Goal: Find specific page/section: Find specific page/section

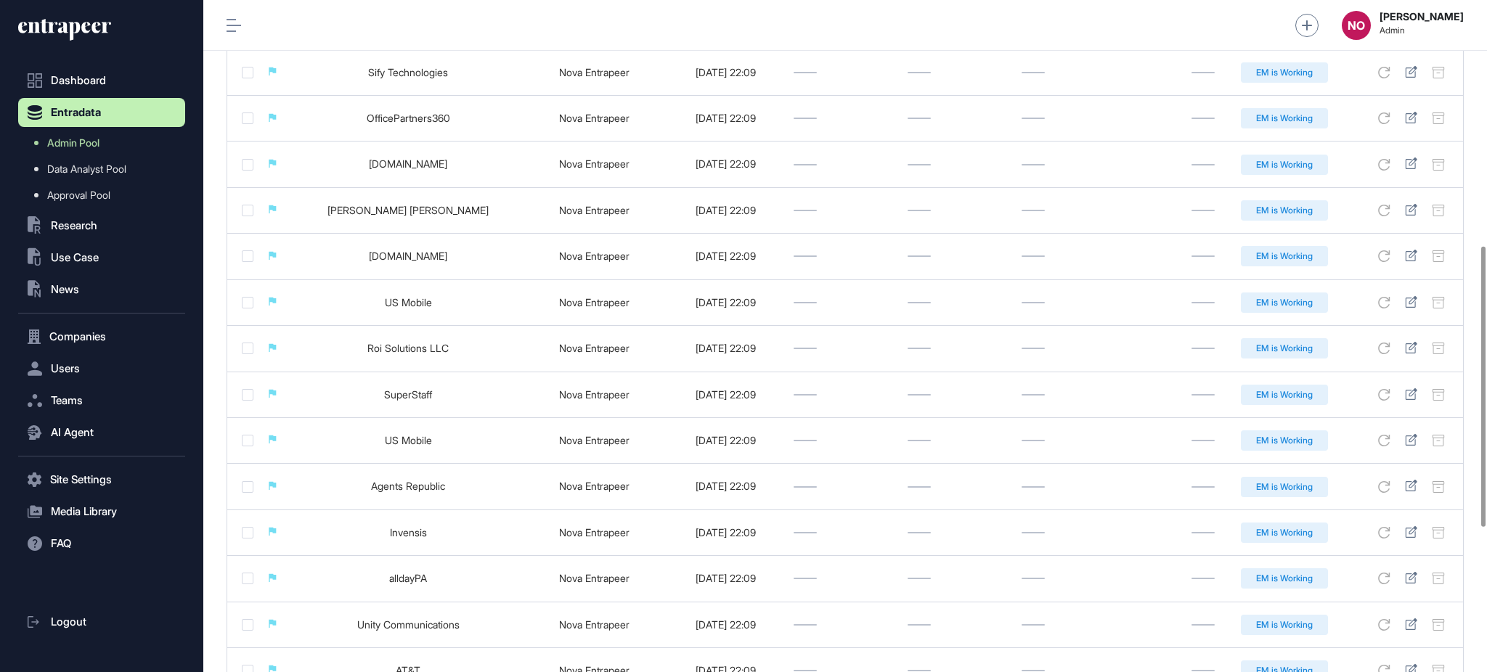
scroll to position [936, 0]
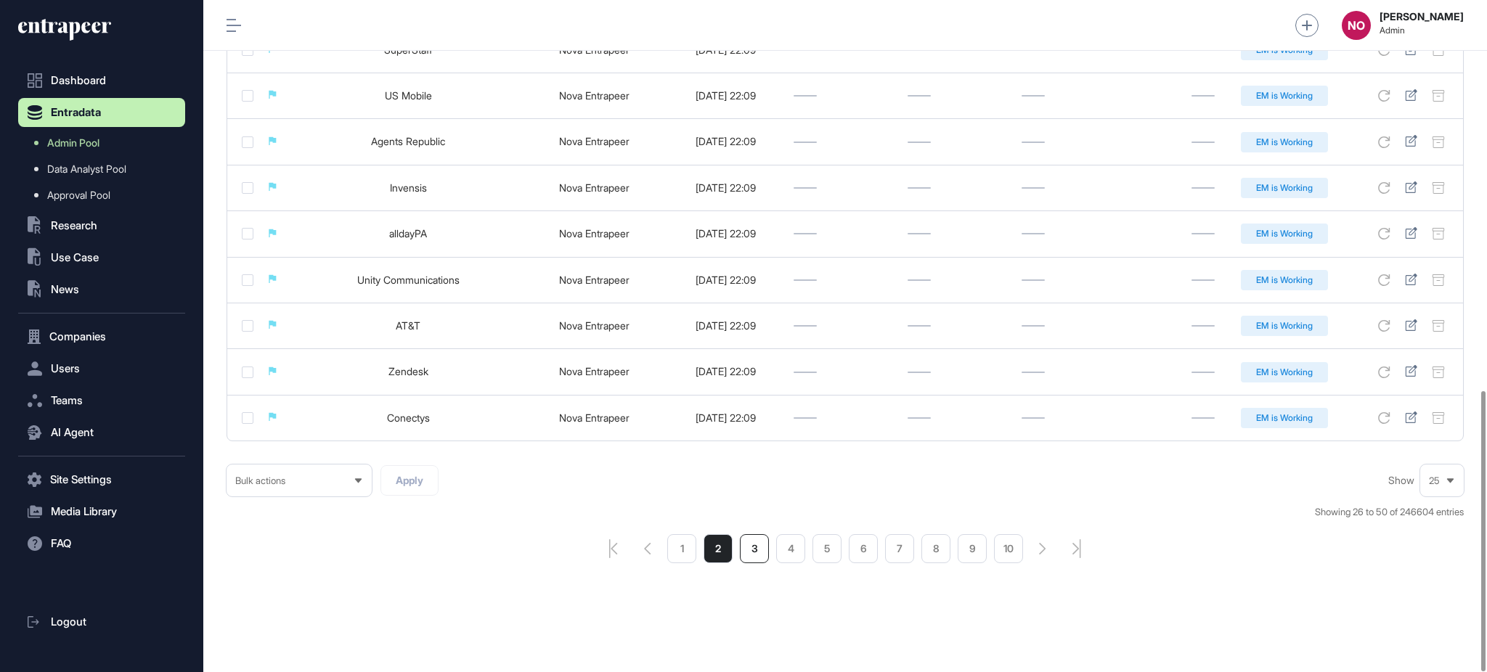
click at [753, 555] on li "3" at bounding box center [754, 548] width 29 height 29
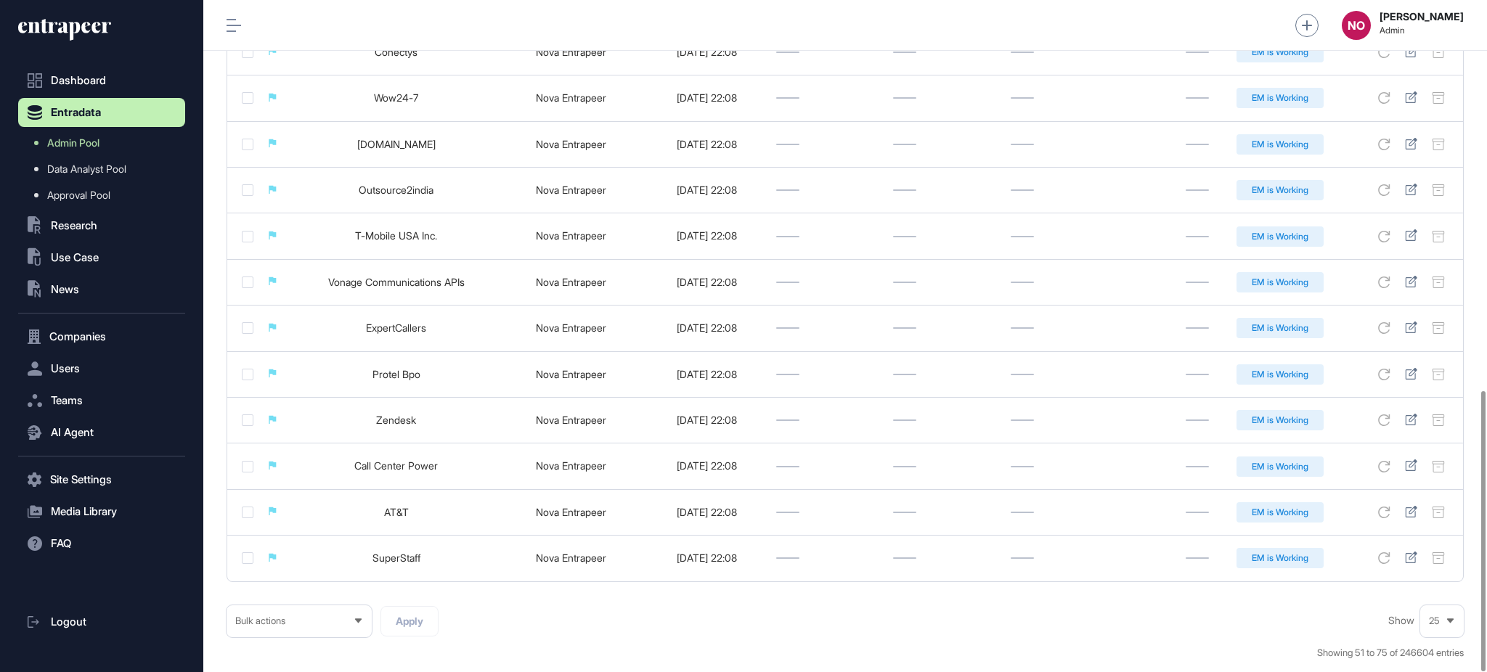
scroll to position [936, 0]
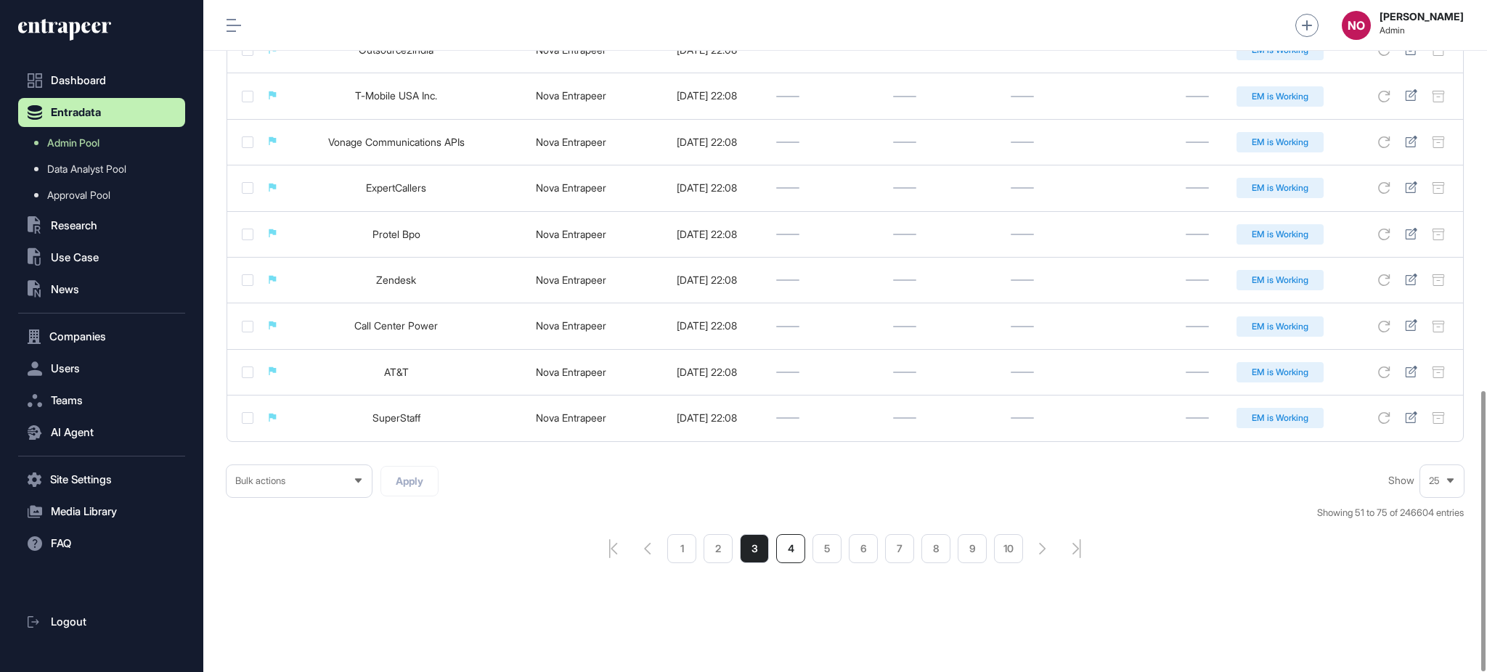
click at [799, 553] on li "4" at bounding box center [790, 548] width 29 height 29
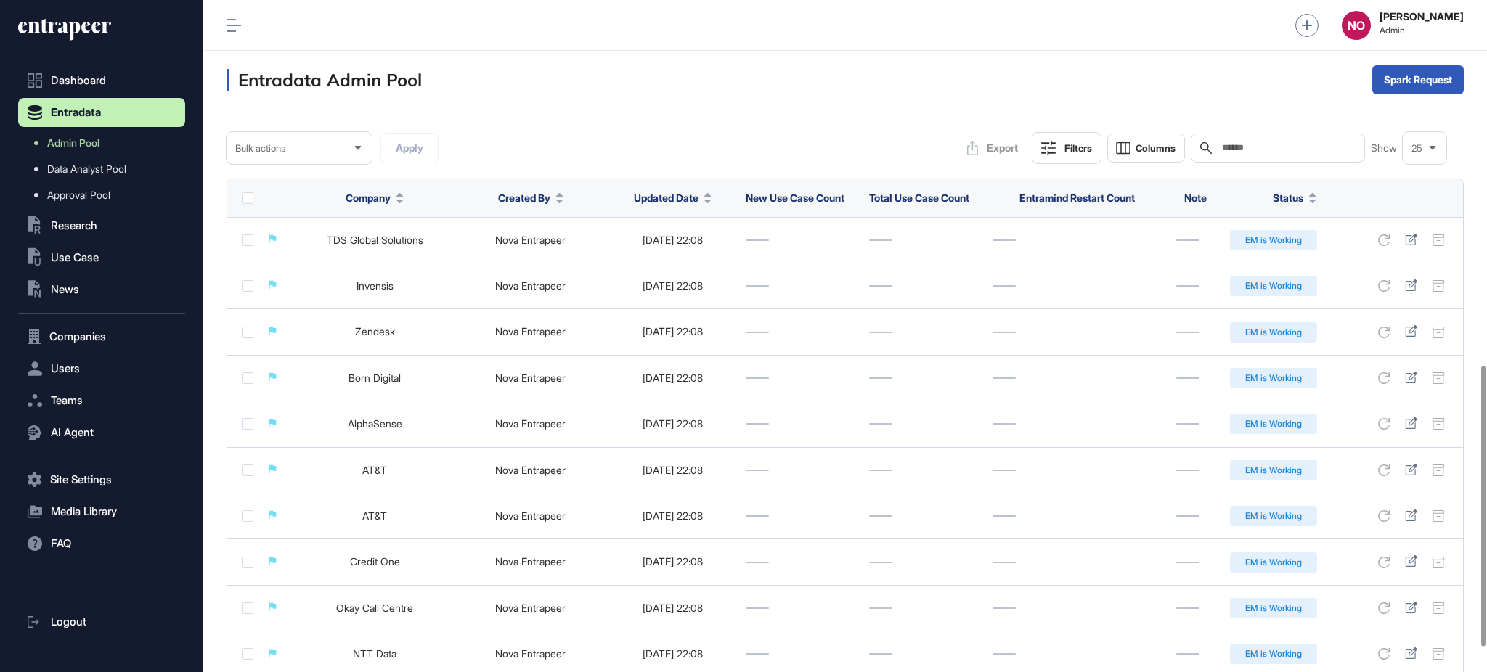
scroll to position [936, 0]
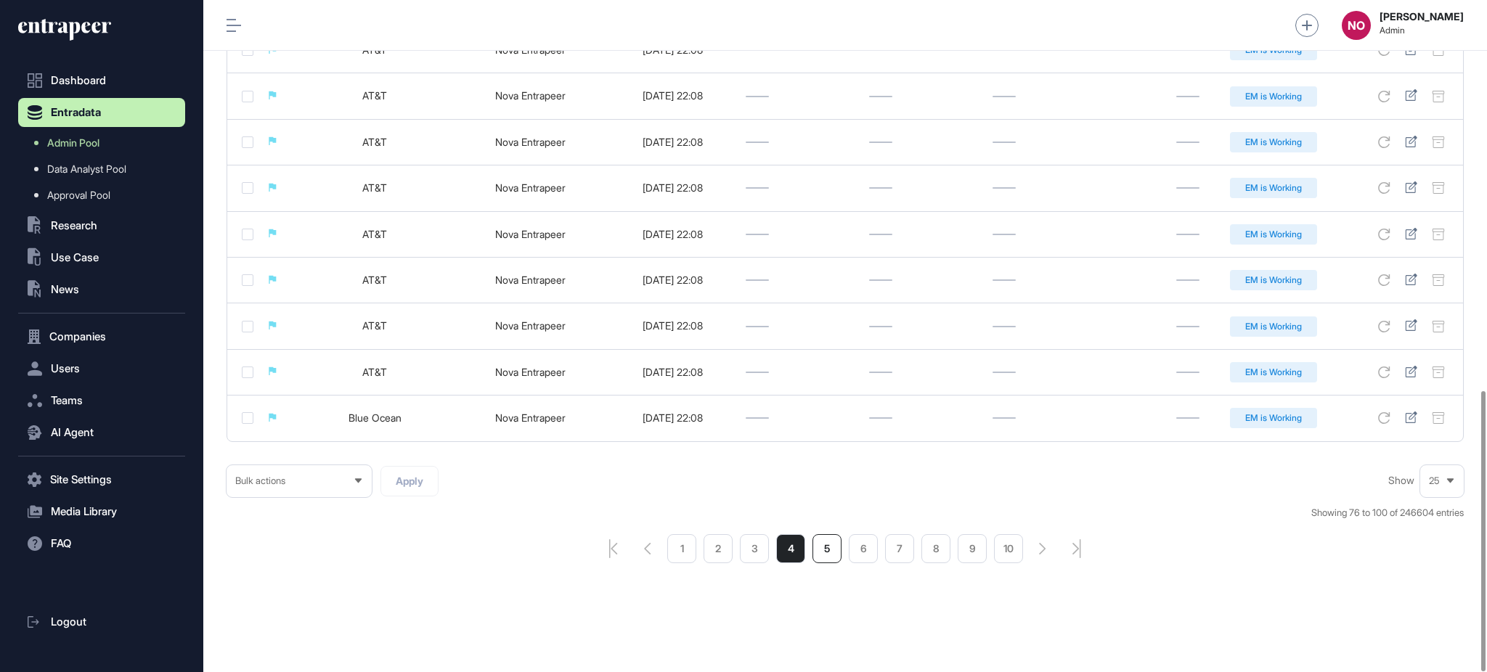
click at [829, 552] on li "5" at bounding box center [826, 548] width 29 height 29
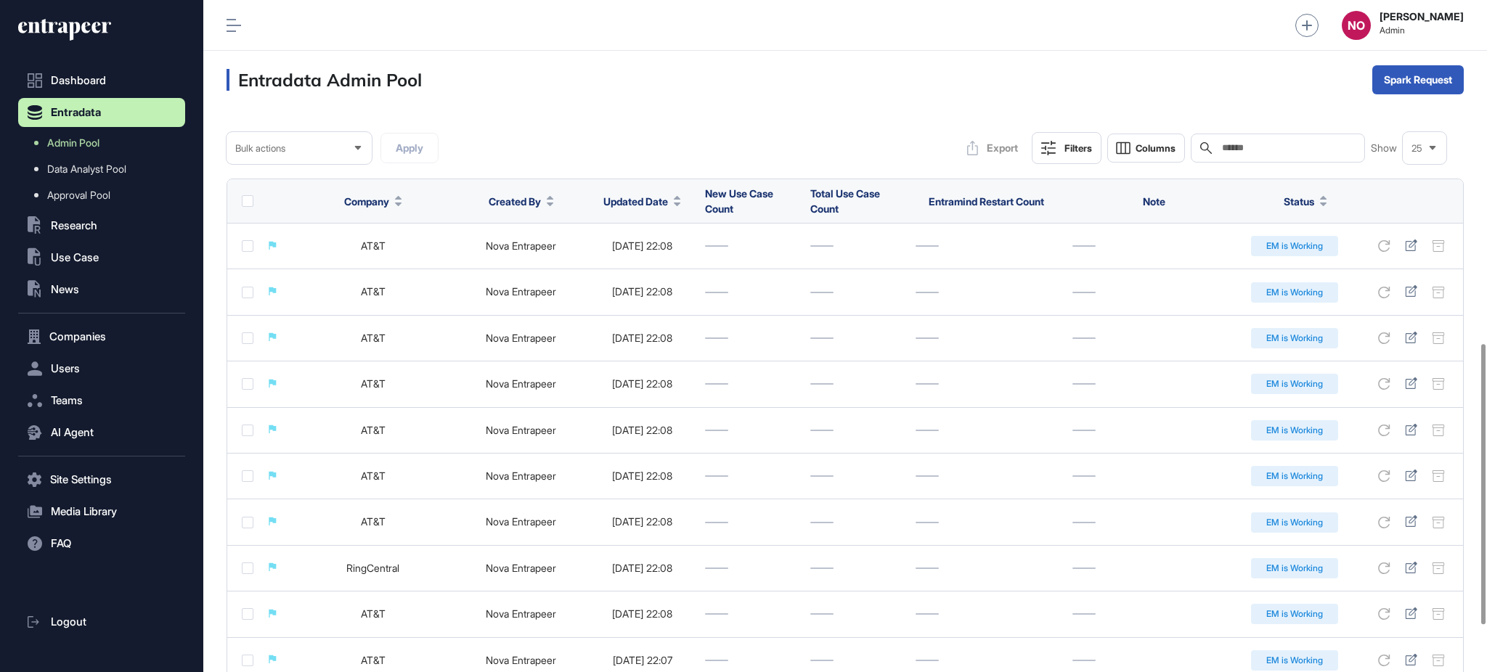
scroll to position [936, 0]
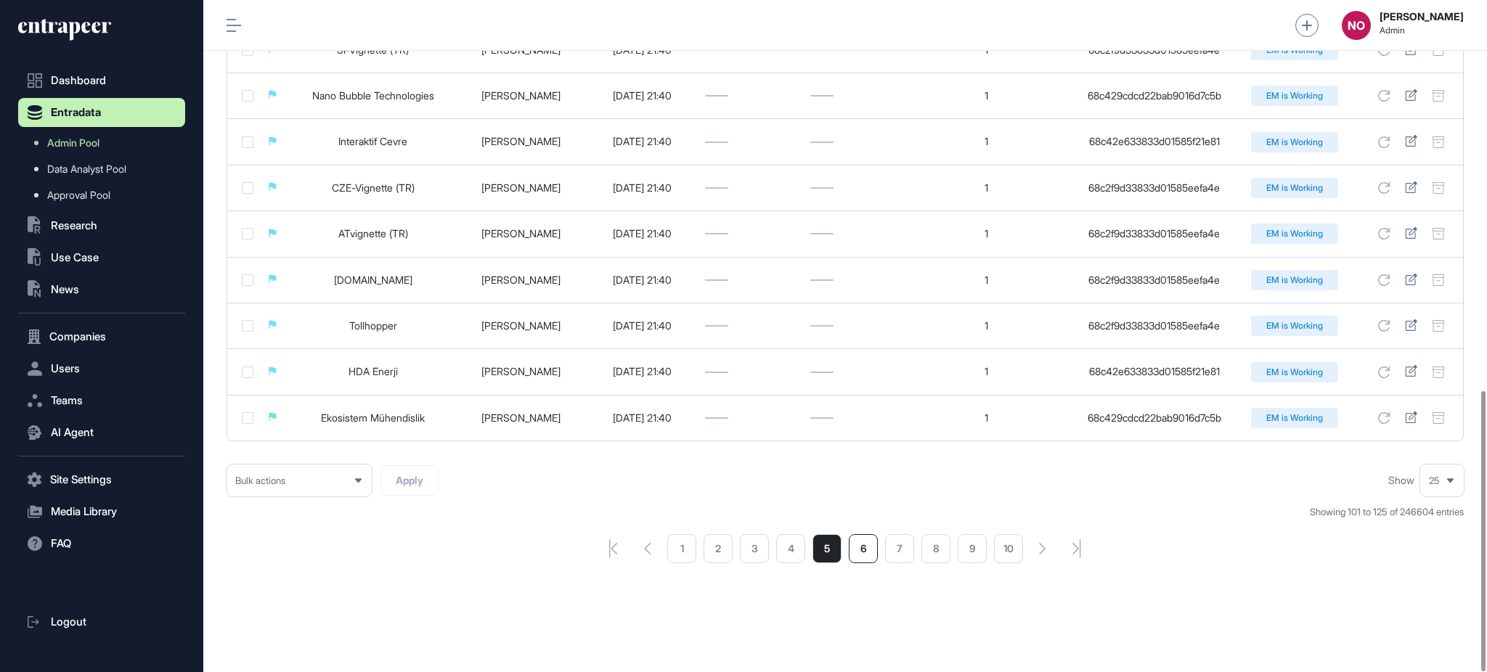
click at [854, 550] on li "6" at bounding box center [863, 548] width 29 height 29
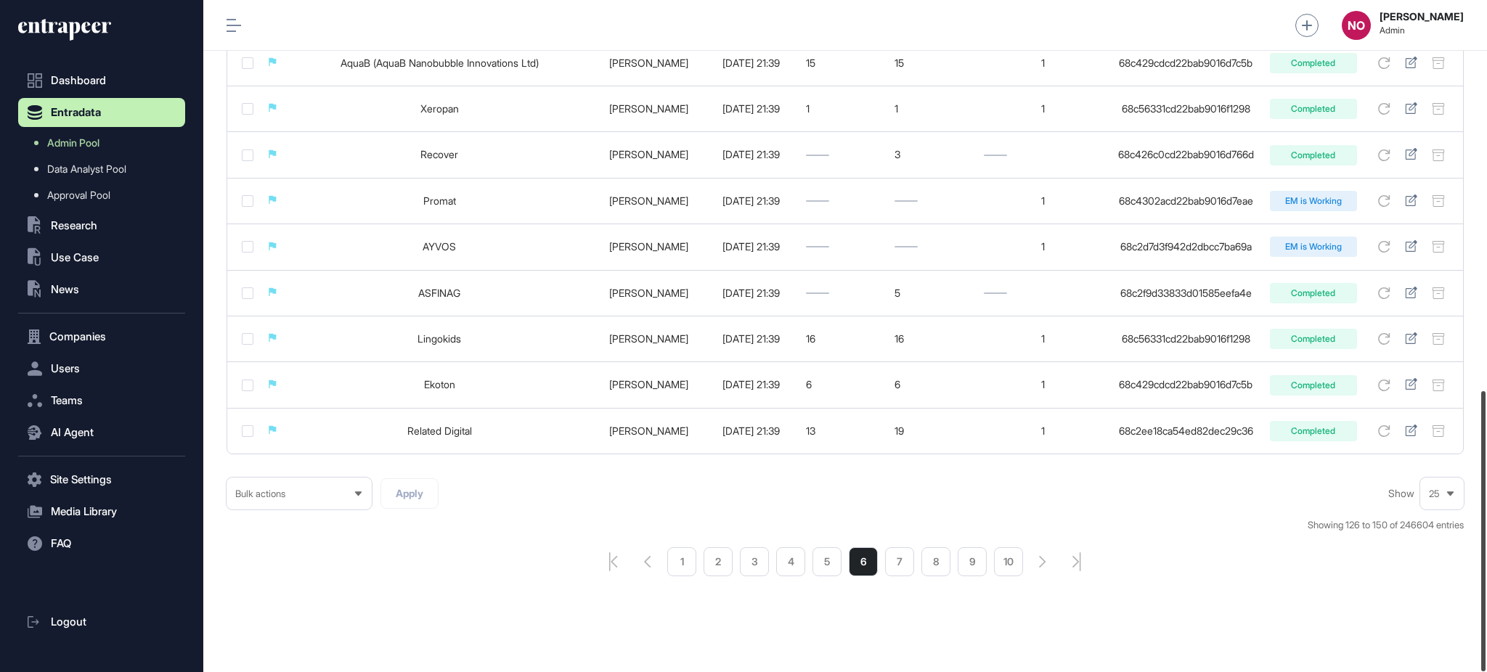
scroll to position [936, 0]
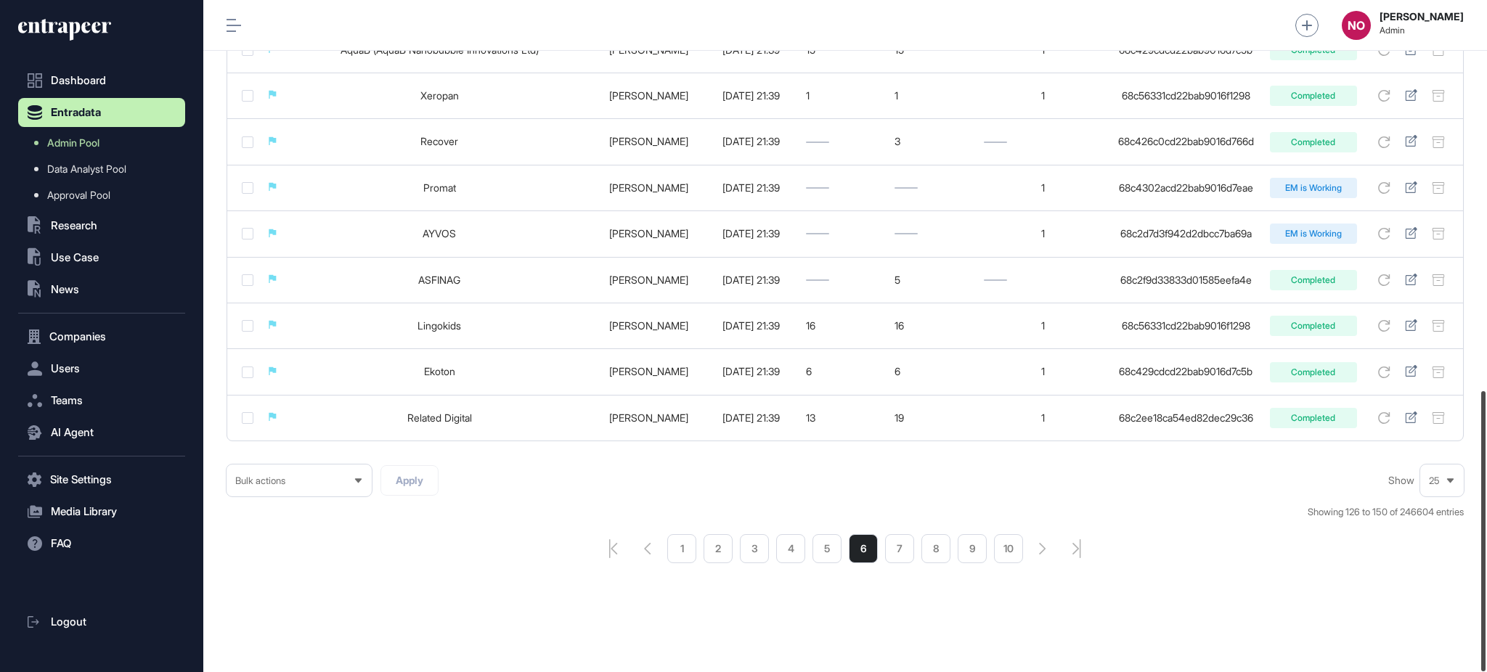
drag, startPoint x: 1485, startPoint y: 229, endPoint x: 1485, endPoint y: 621, distance: 392.0
click at [1485, 621] on div at bounding box center [1483, 531] width 4 height 280
click at [907, 555] on li "7" at bounding box center [899, 548] width 29 height 29
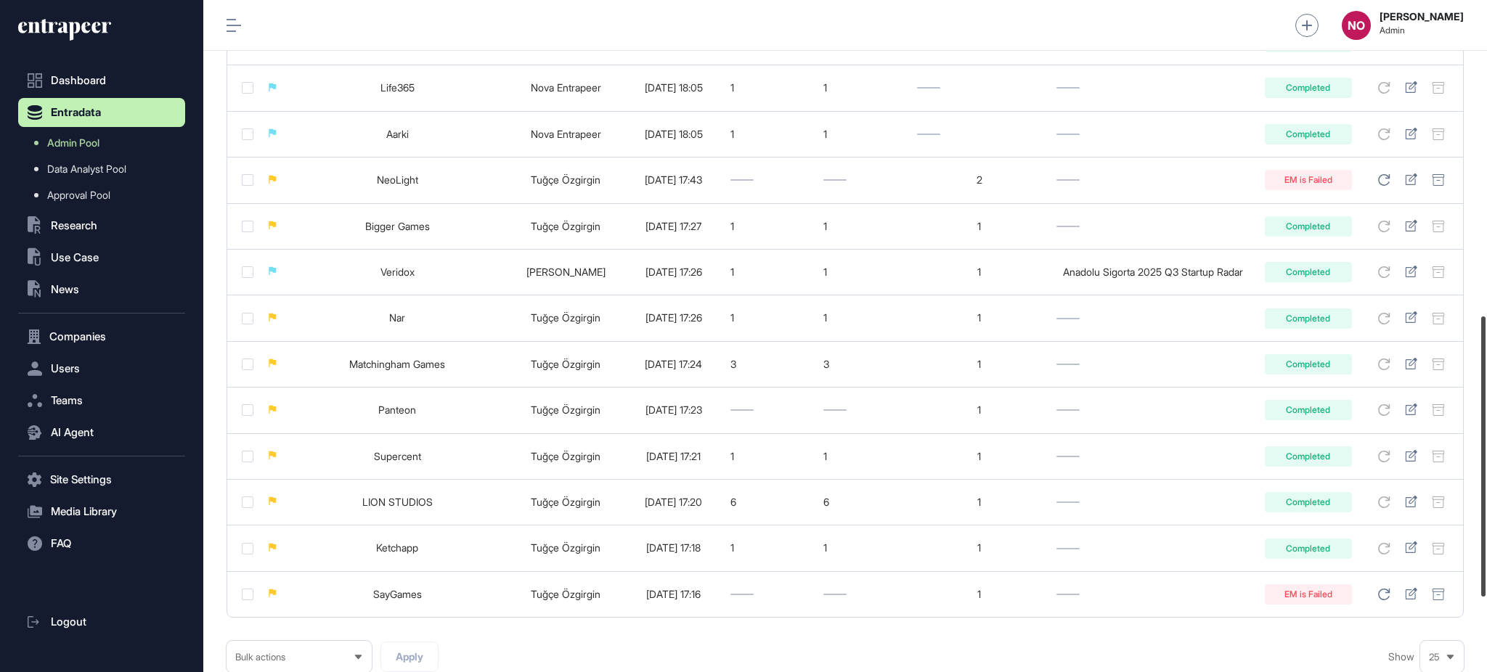
scroll to position [936, 0]
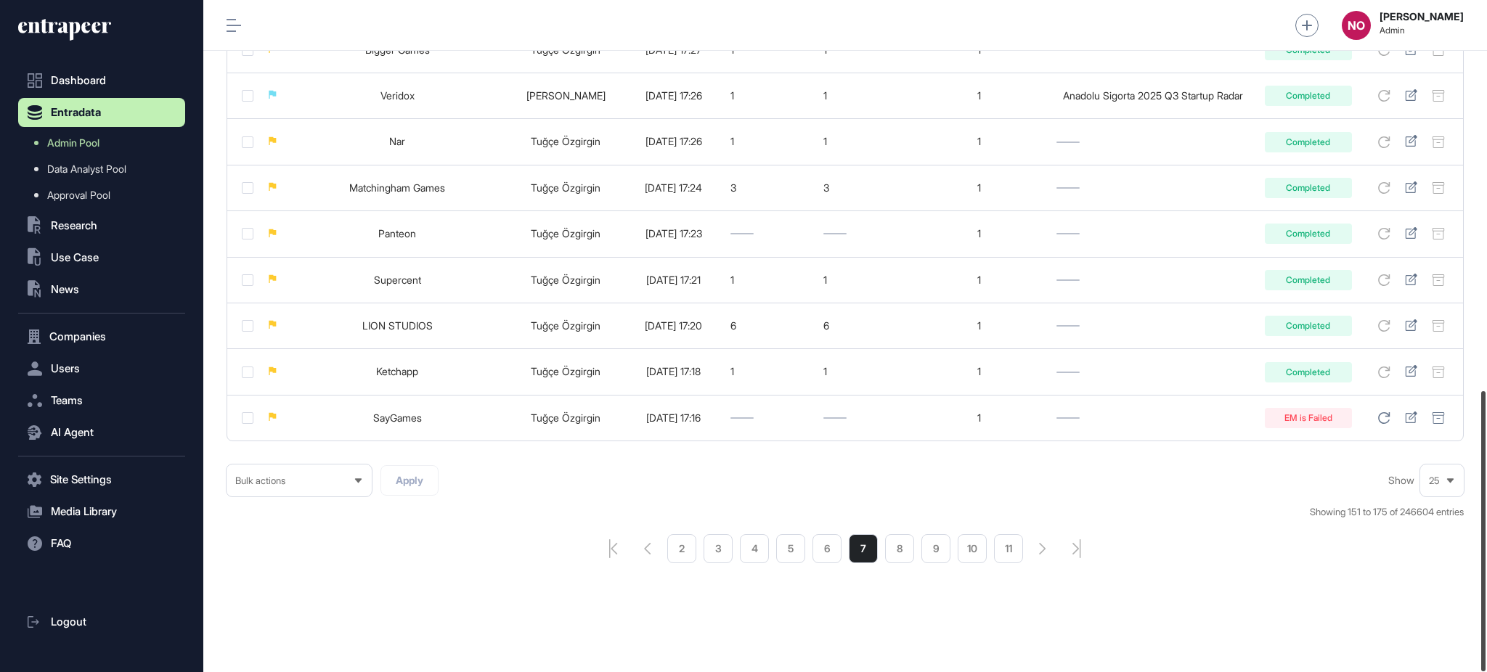
drag, startPoint x: 1485, startPoint y: 252, endPoint x: 1485, endPoint y: 663, distance: 410.9
click at [1485, 663] on div at bounding box center [1483, 531] width 4 height 280
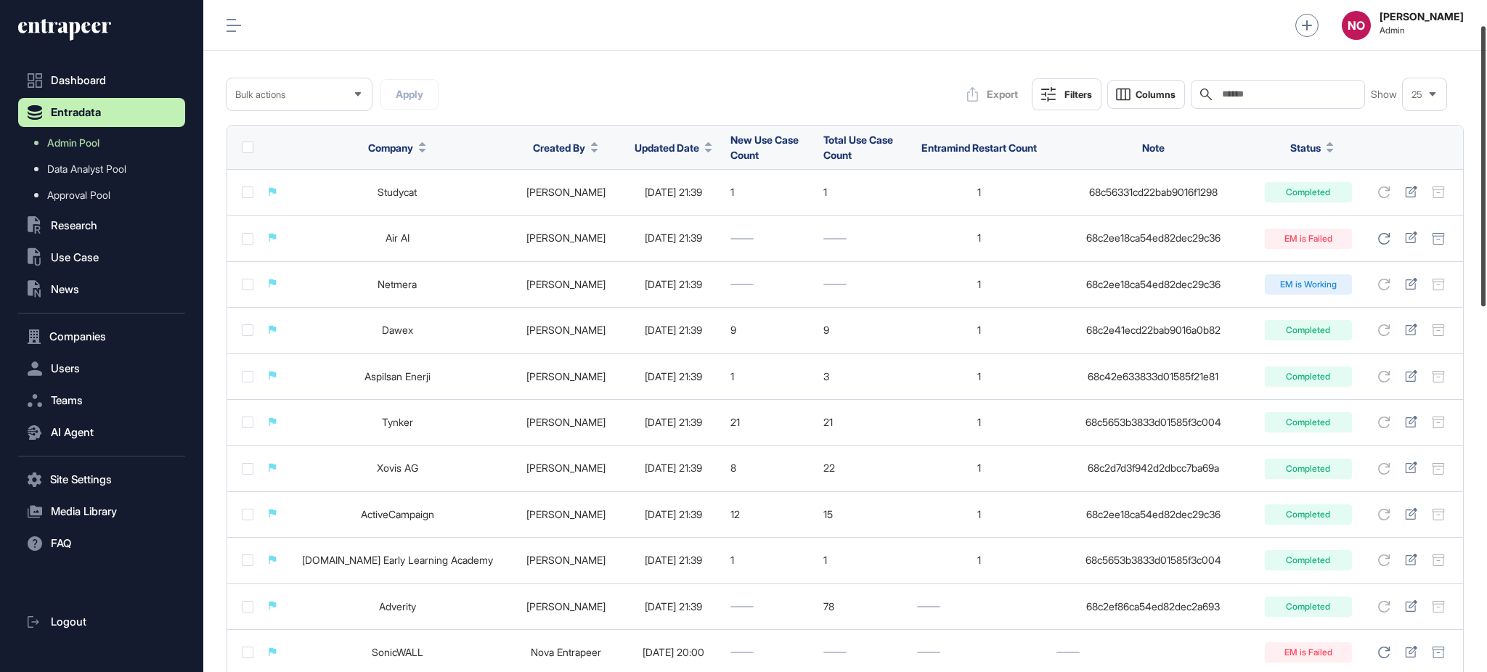
scroll to position [44, 0]
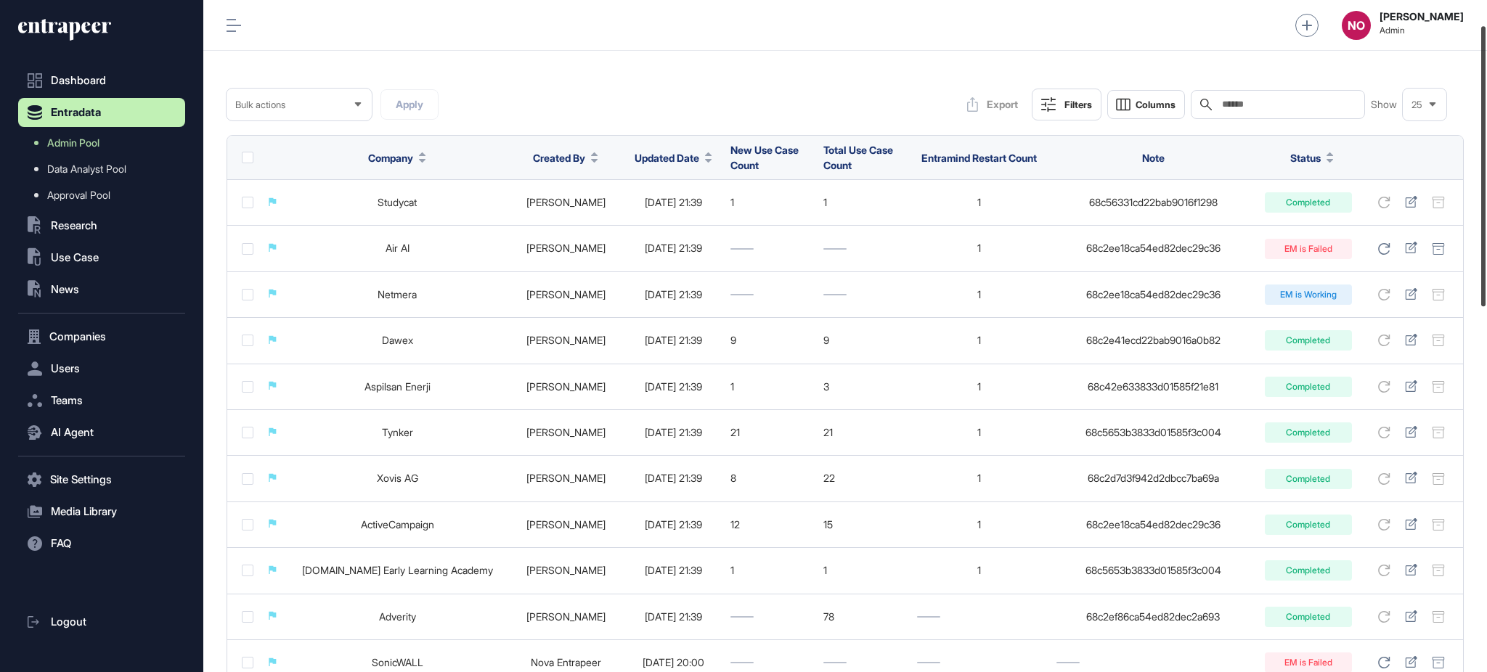
drag, startPoint x: 1485, startPoint y: 579, endPoint x: 1485, endPoint y: 208, distance: 371.7
click at [1485, 208] on div at bounding box center [1483, 166] width 4 height 280
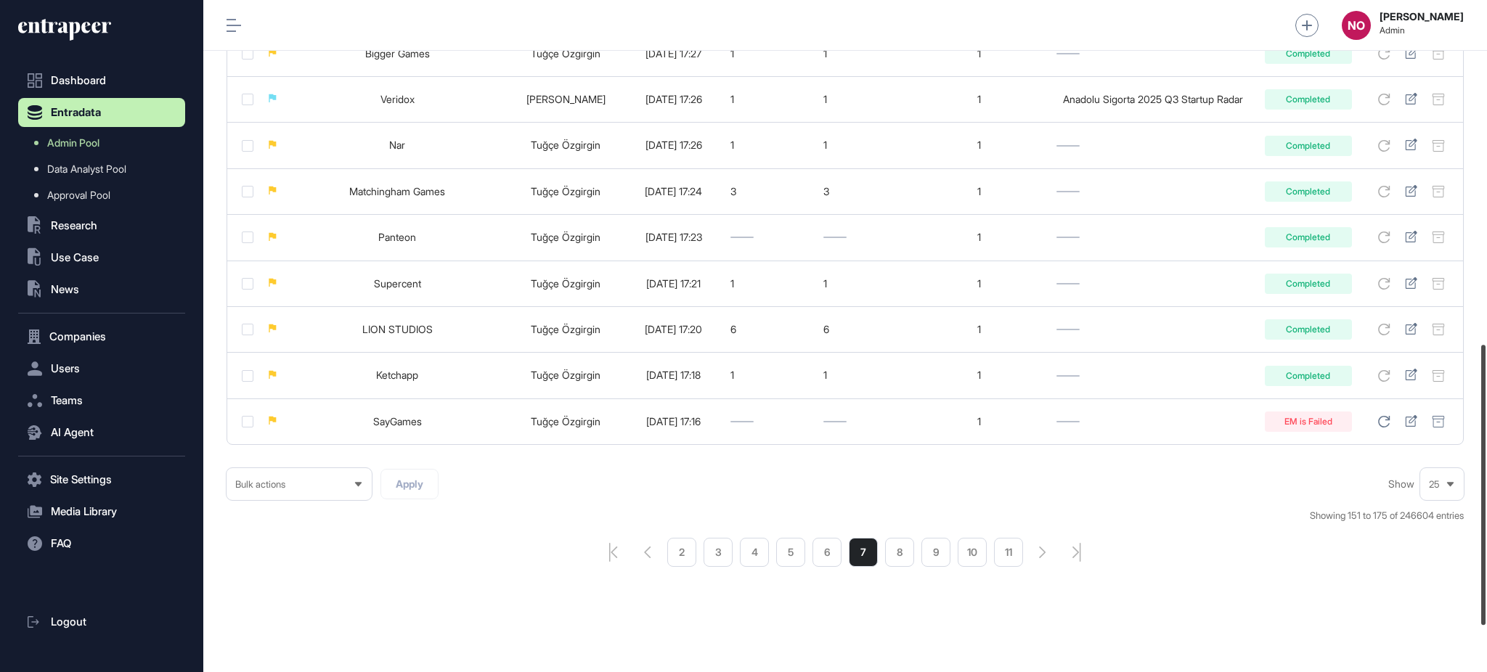
scroll to position [936, 0]
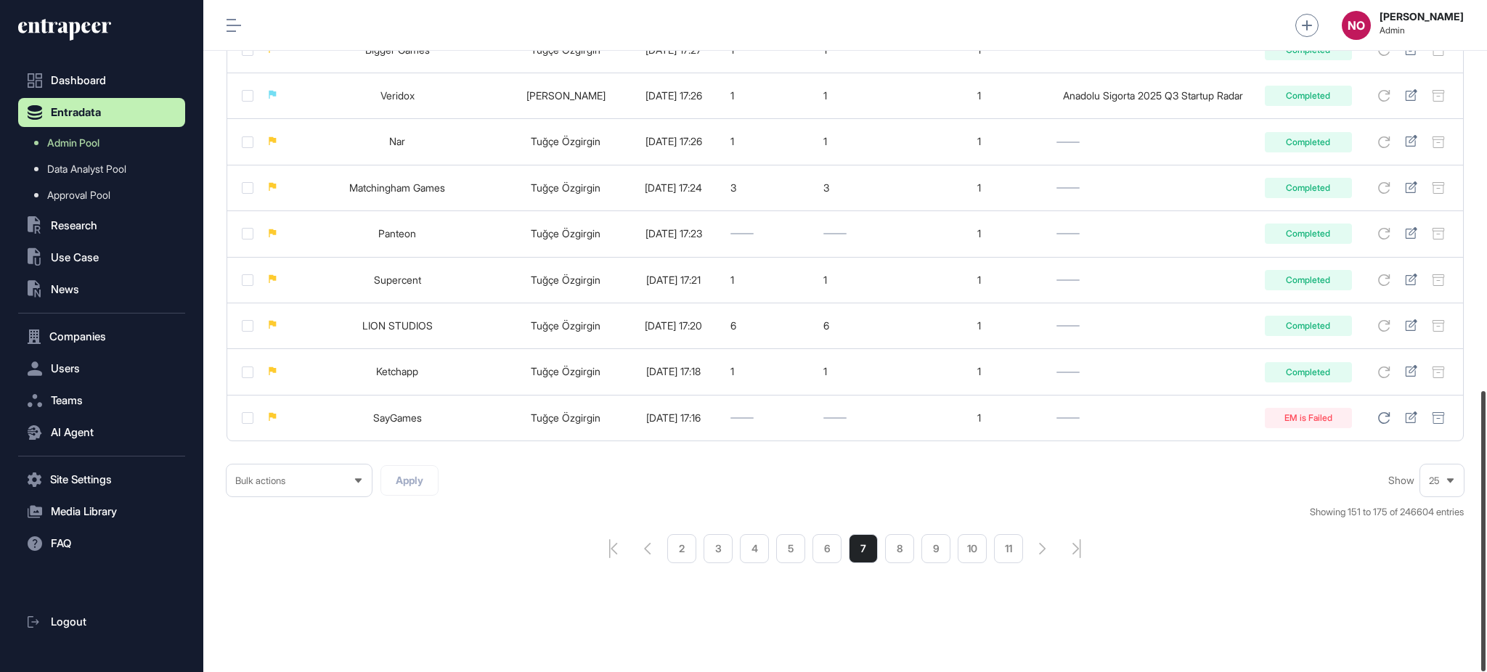
drag, startPoint x: 1485, startPoint y: 195, endPoint x: 1483, endPoint y: 572, distance: 377.5
click at [1483, 572] on div at bounding box center [1483, 531] width 4 height 280
click at [836, 552] on li "6" at bounding box center [826, 548] width 29 height 29
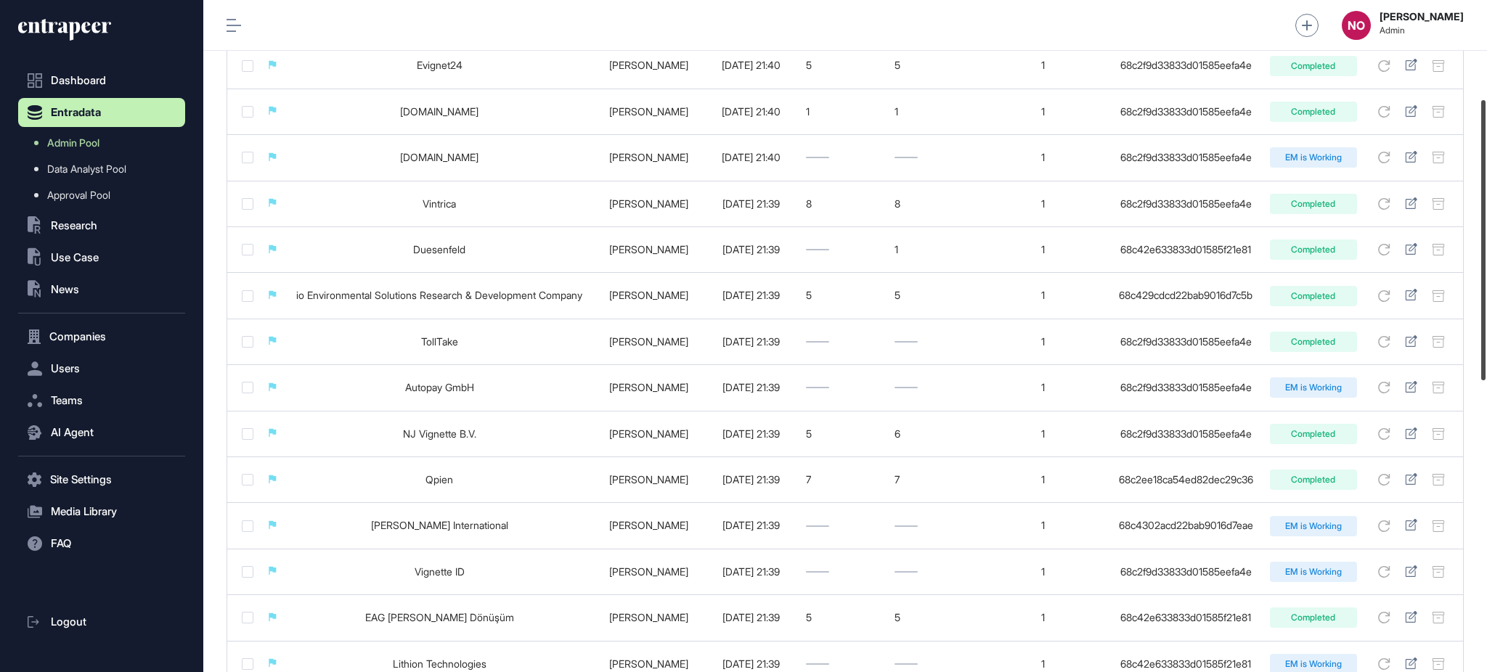
scroll to position [223, 0]
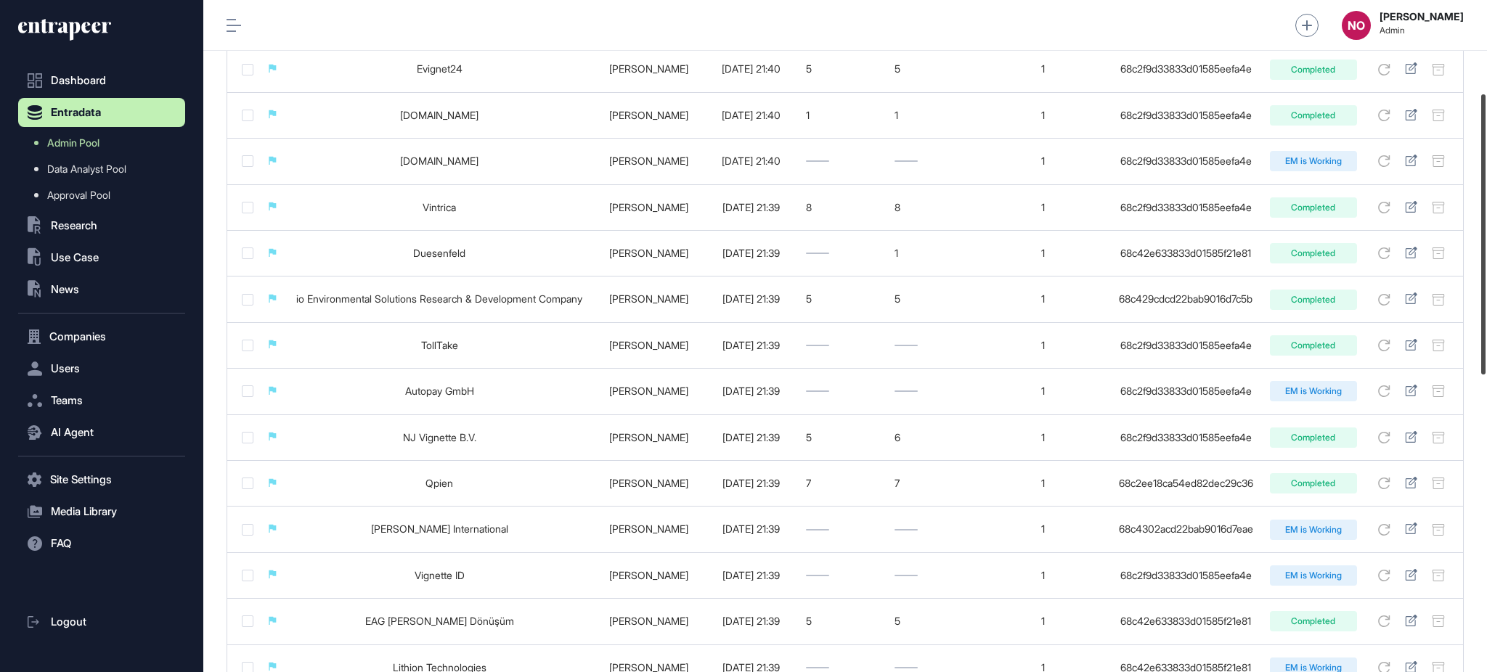
drag, startPoint x: 1485, startPoint y: 104, endPoint x: 1485, endPoint y: 197, distance: 92.9
click at [1485, 197] on div at bounding box center [1483, 234] width 4 height 280
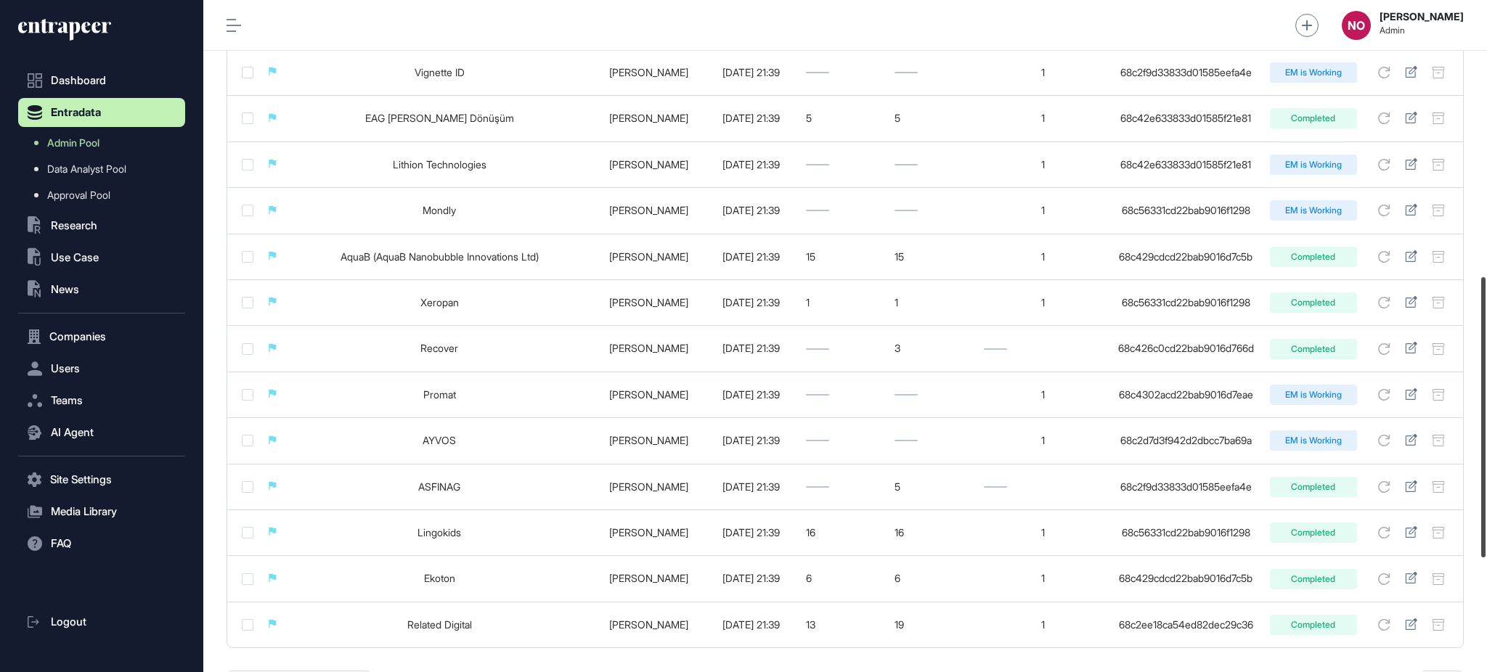
scroll to position [936, 0]
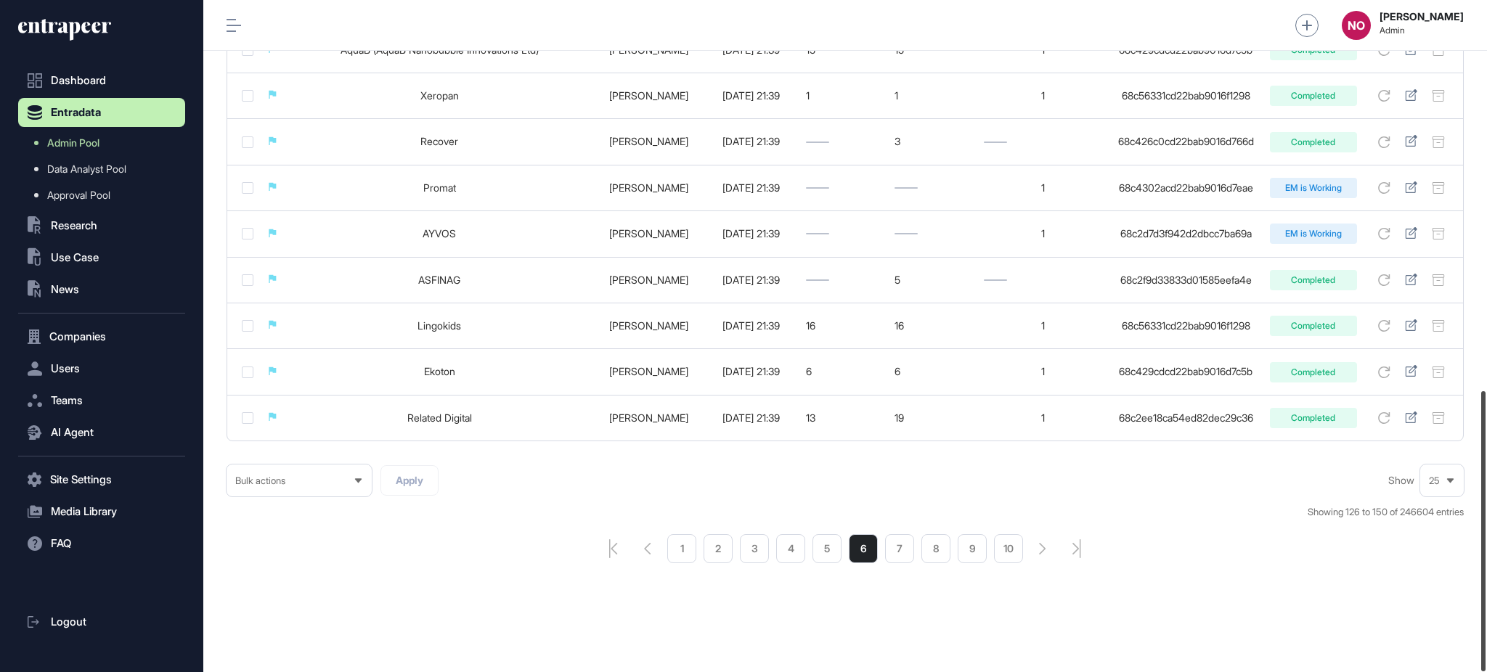
drag, startPoint x: 1485, startPoint y: 217, endPoint x: 1036, endPoint y: 621, distance: 604.1
click at [1485, 597] on div at bounding box center [1483, 531] width 4 height 280
click at [831, 551] on li "5" at bounding box center [826, 548] width 29 height 29
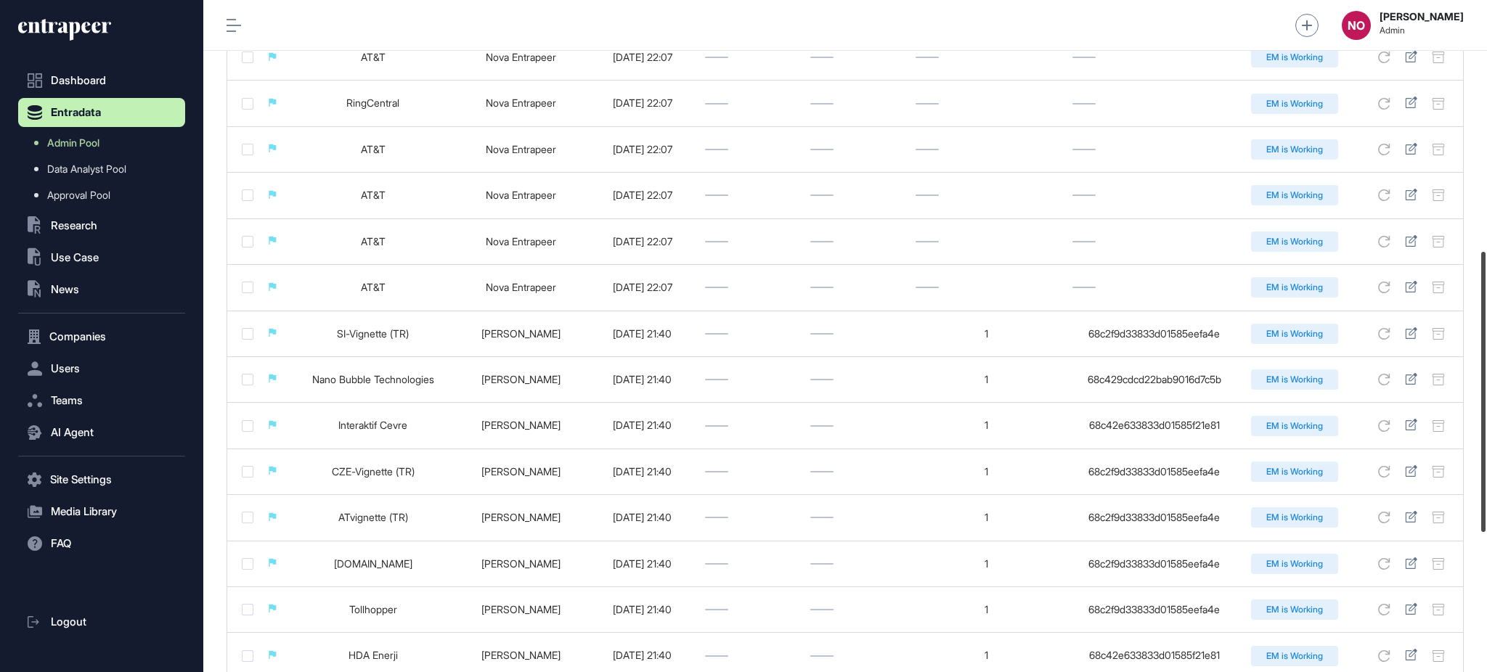
drag, startPoint x: 1485, startPoint y: 475, endPoint x: 1485, endPoint y: 562, distance: 87.1
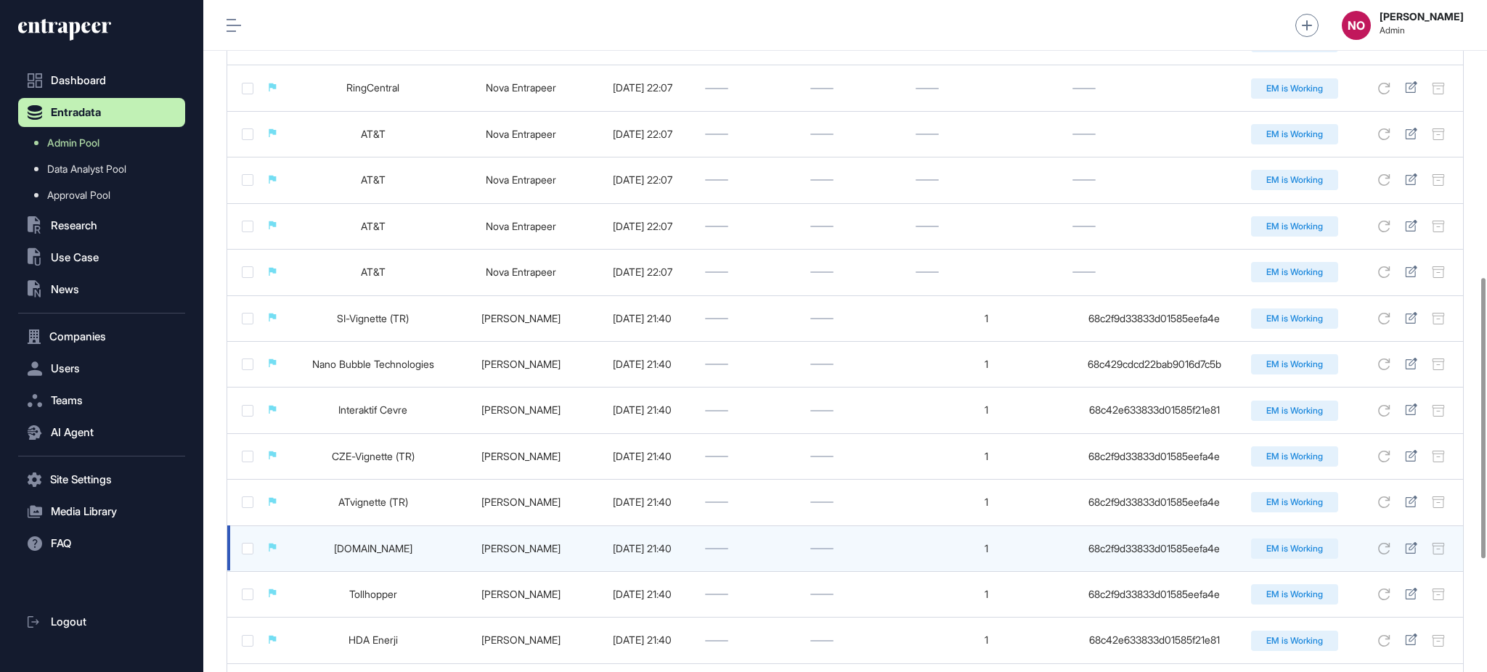
drag, startPoint x: 1485, startPoint y: 562, endPoint x: 1087, endPoint y: 545, distance: 398.9
click at [1087, 545] on div "68c2f9d33833d01585eefa4e" at bounding box center [1154, 549] width 164 height 12
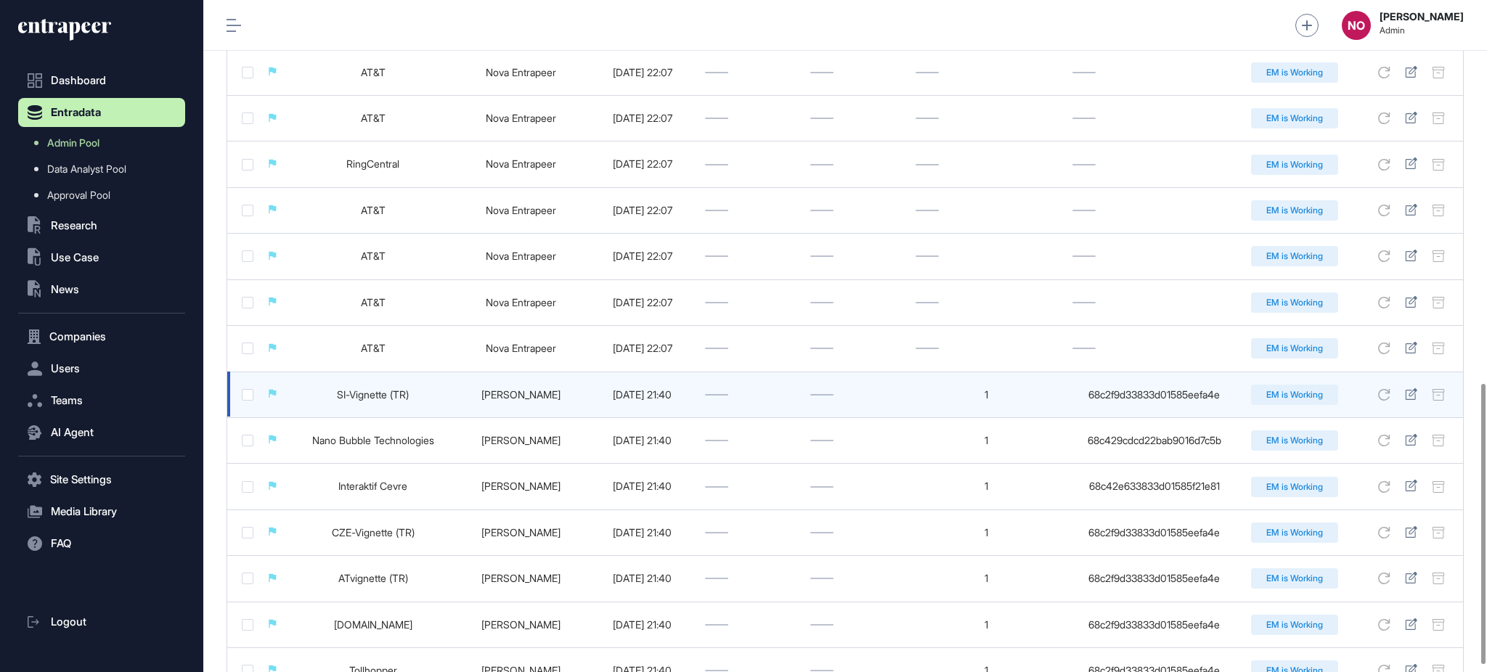
scroll to position [936, 0]
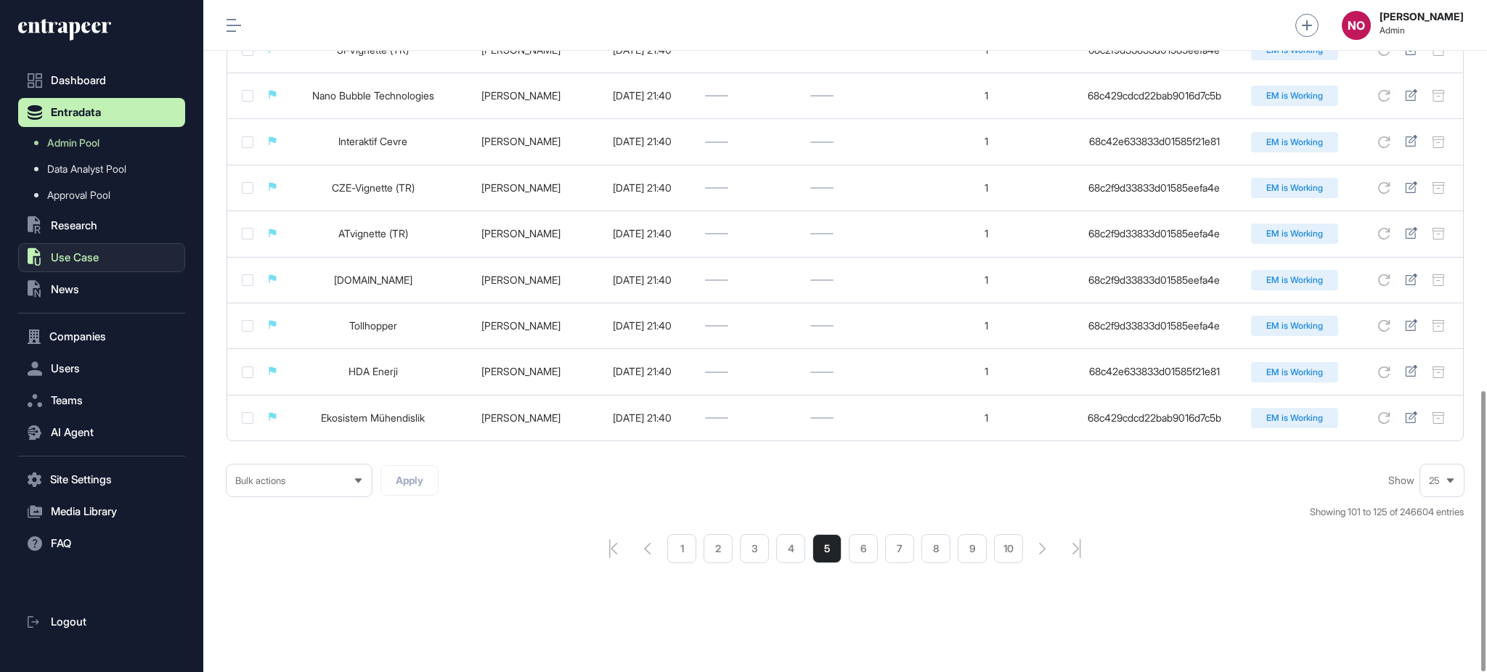
click at [85, 261] on span "Use Case" at bounding box center [75, 258] width 48 height 12
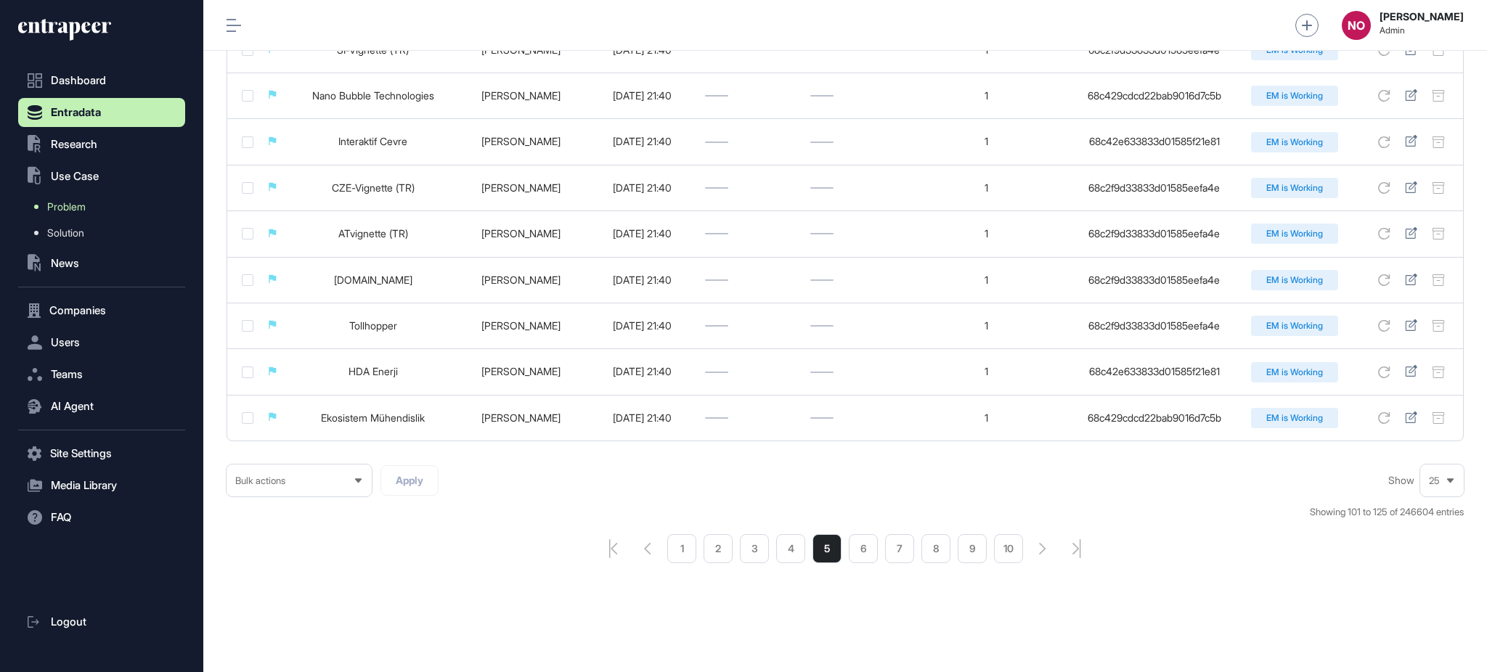
click at [99, 202] on link "Problem" at bounding box center [105, 207] width 160 height 26
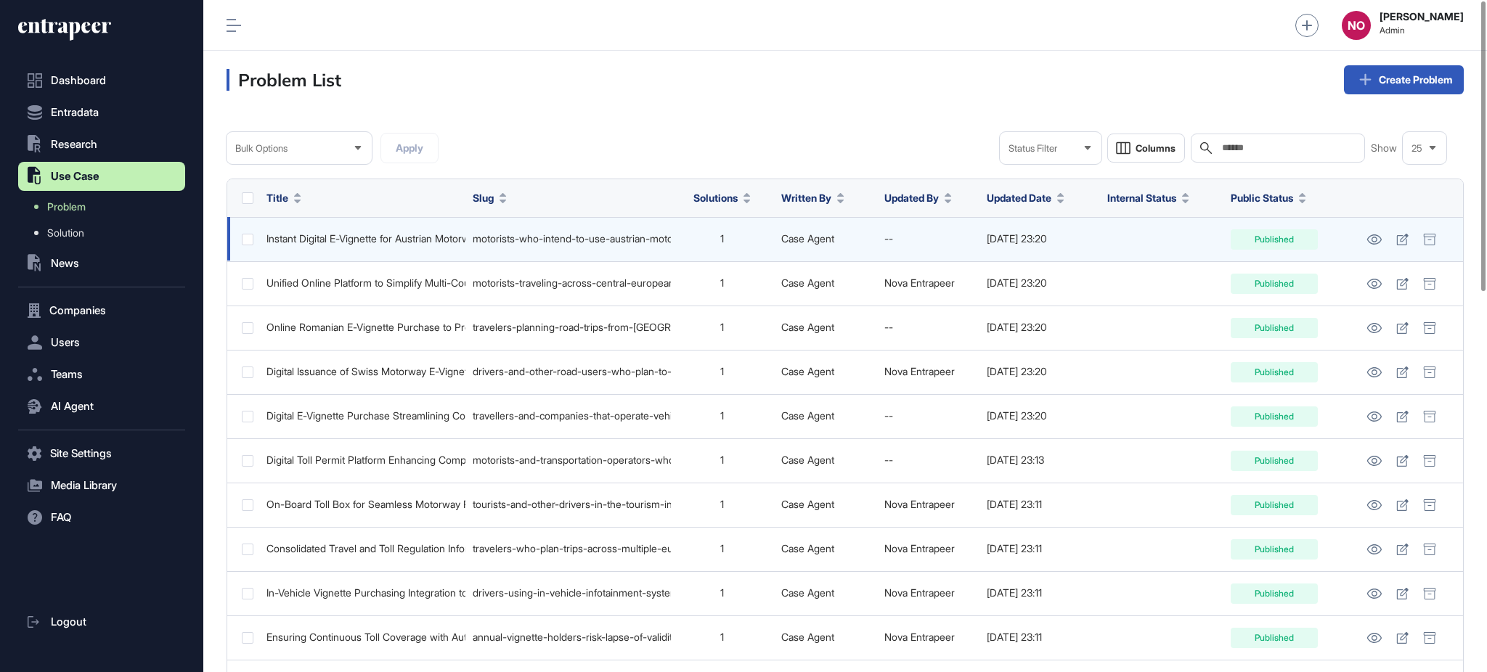
drag, startPoint x: 1079, startPoint y: 240, endPoint x: 1096, endPoint y: 240, distance: 16.7
click at [1096, 240] on td "2025-09-29 23:20" at bounding box center [1039, 239] width 120 height 44
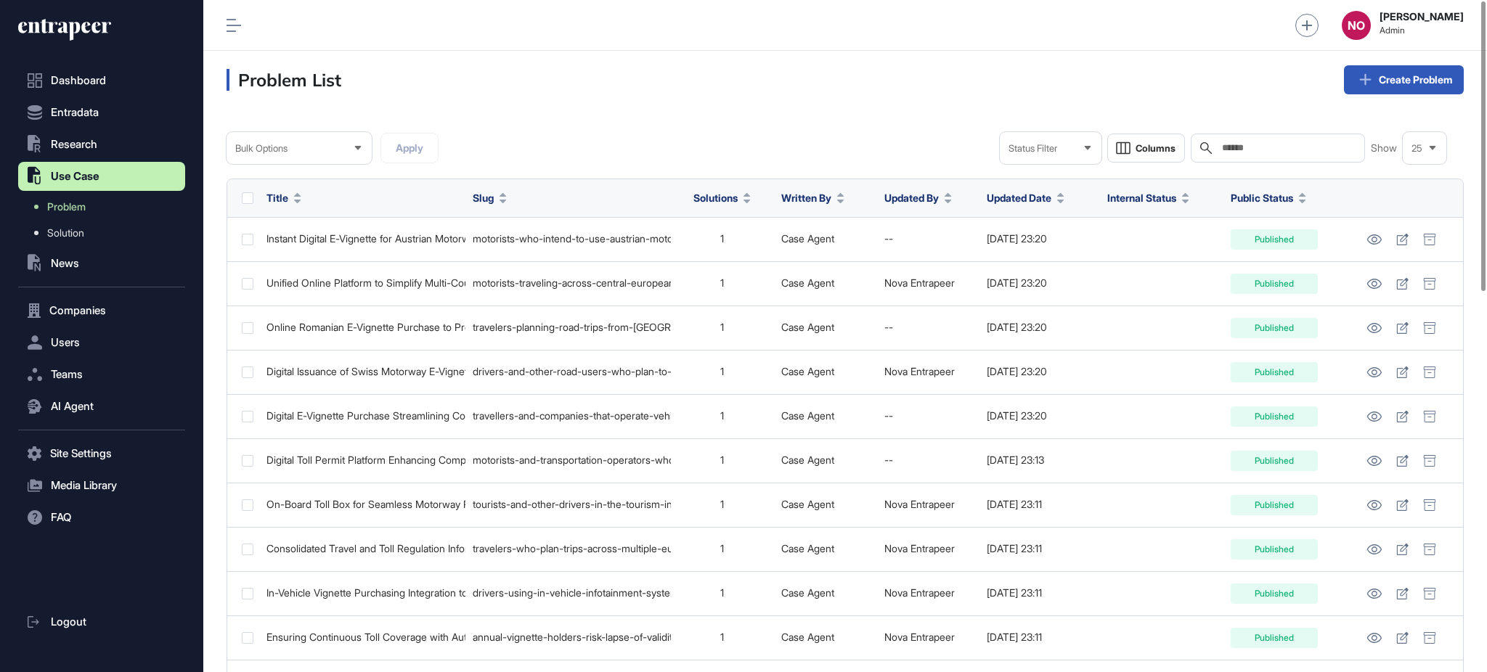
drag, startPoint x: 76, startPoint y: 113, endPoint x: 77, endPoint y: 123, distance: 10.3
click at [76, 113] on span "Entradata" at bounding box center [75, 113] width 48 height 12
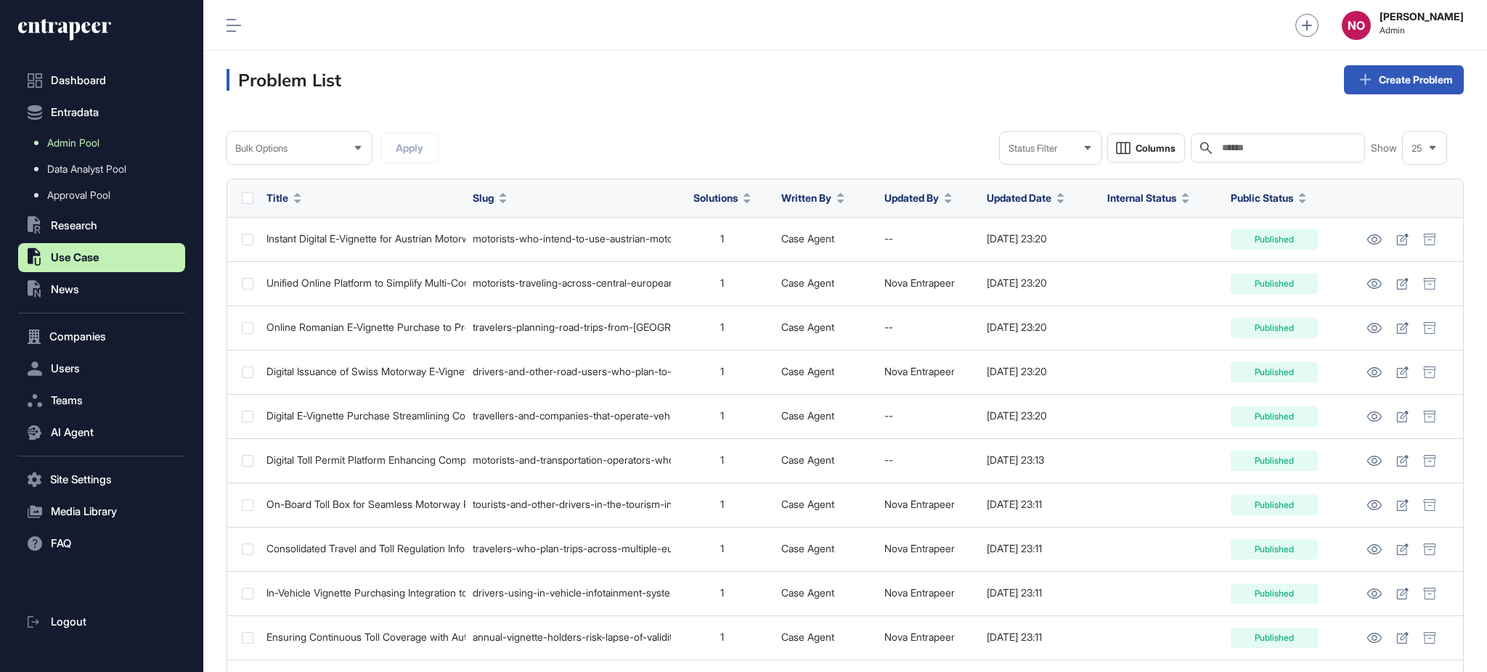
click at [94, 140] on span "Admin Pool" at bounding box center [73, 143] width 52 height 12
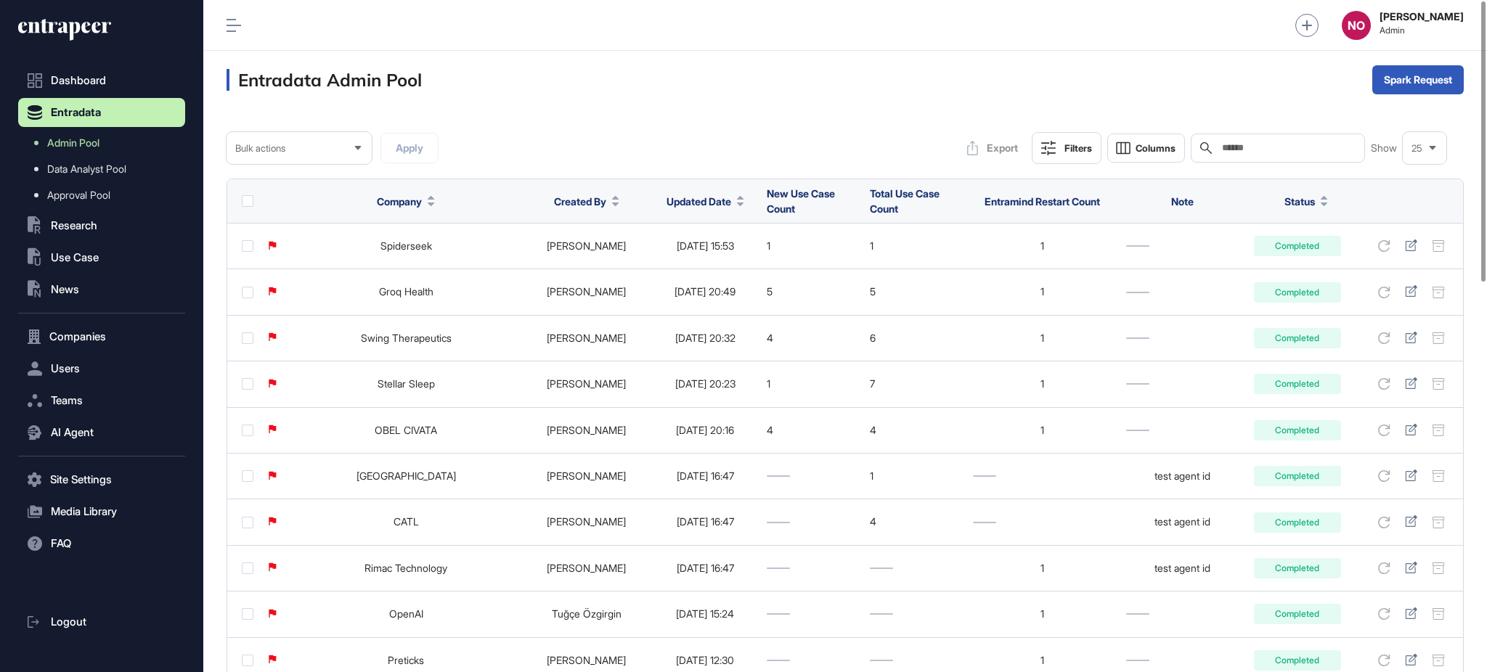
click at [685, 197] on span "Updated Date" at bounding box center [698, 201] width 65 height 15
click at [711, 260] on span "Sort Descending" at bounding box center [697, 262] width 58 height 12
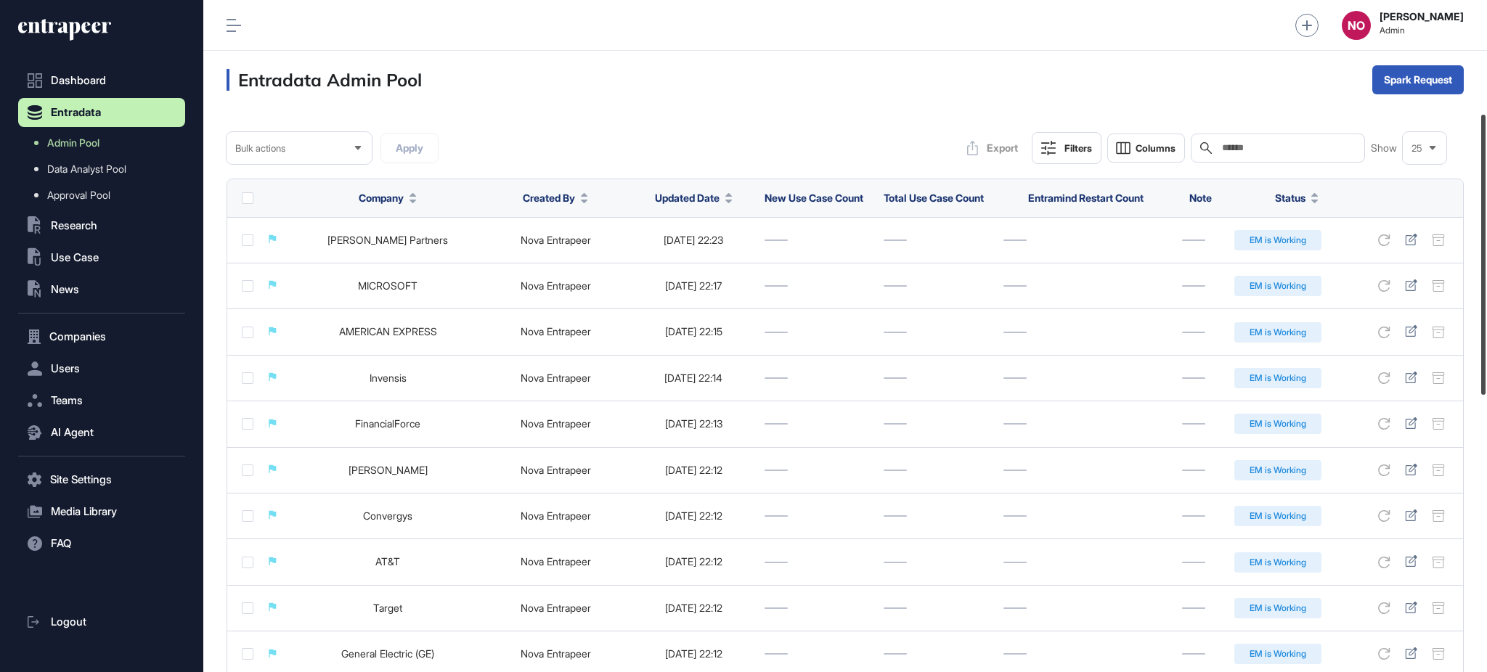
scroll to position [936, 0]
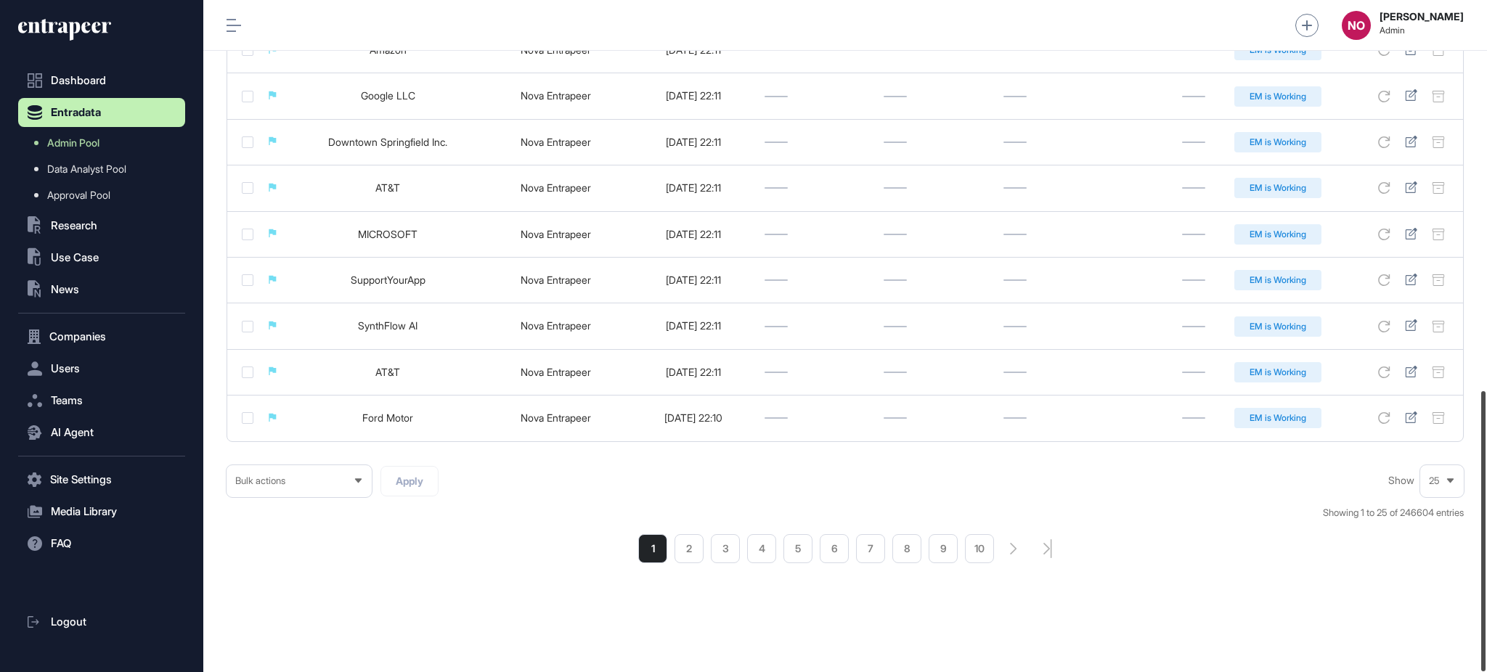
drag, startPoint x: 1485, startPoint y: 271, endPoint x: 1485, endPoint y: 603, distance: 332.5
click at [1485, 603] on div at bounding box center [1483, 531] width 4 height 280
click at [799, 545] on li "5" at bounding box center [797, 548] width 29 height 29
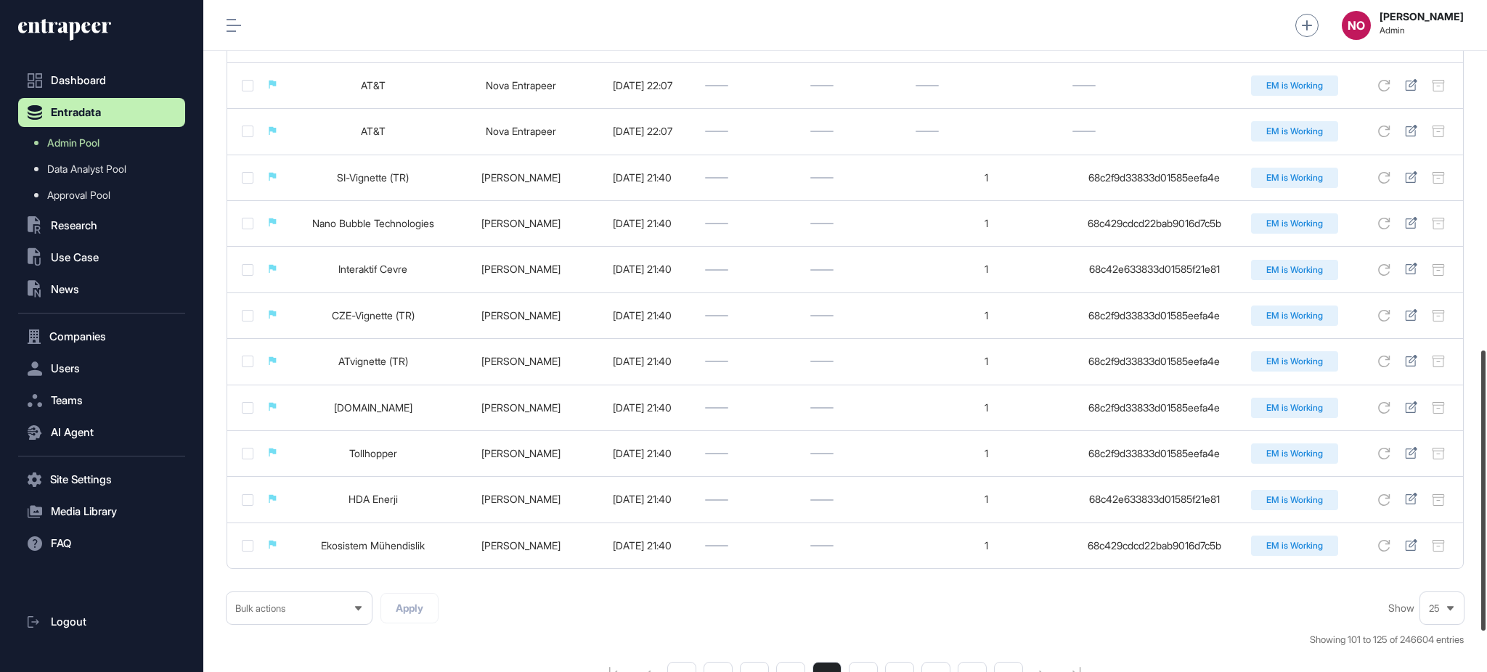
scroll to position [769, 0]
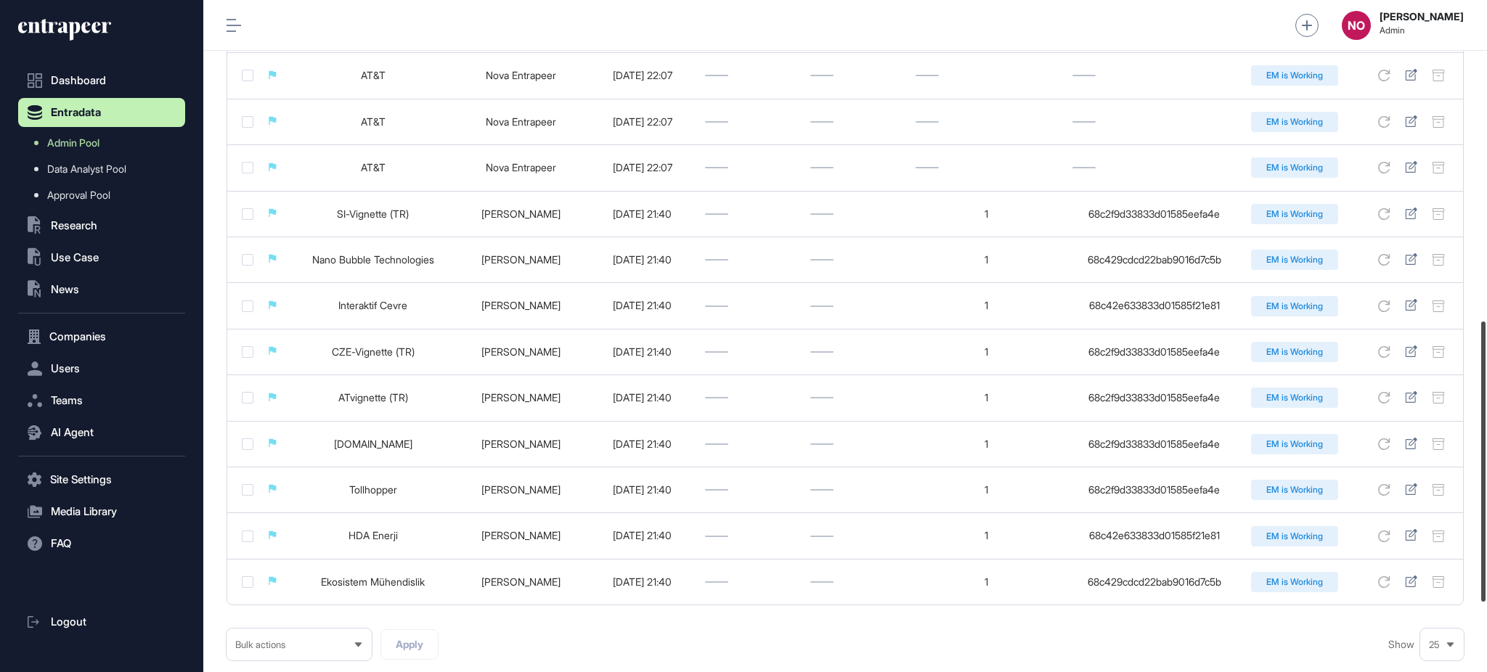
drag, startPoint x: 1485, startPoint y: 167, endPoint x: 1485, endPoint y: 487, distance: 320.2
click at [1485, 487] on div at bounding box center [1483, 462] width 4 height 280
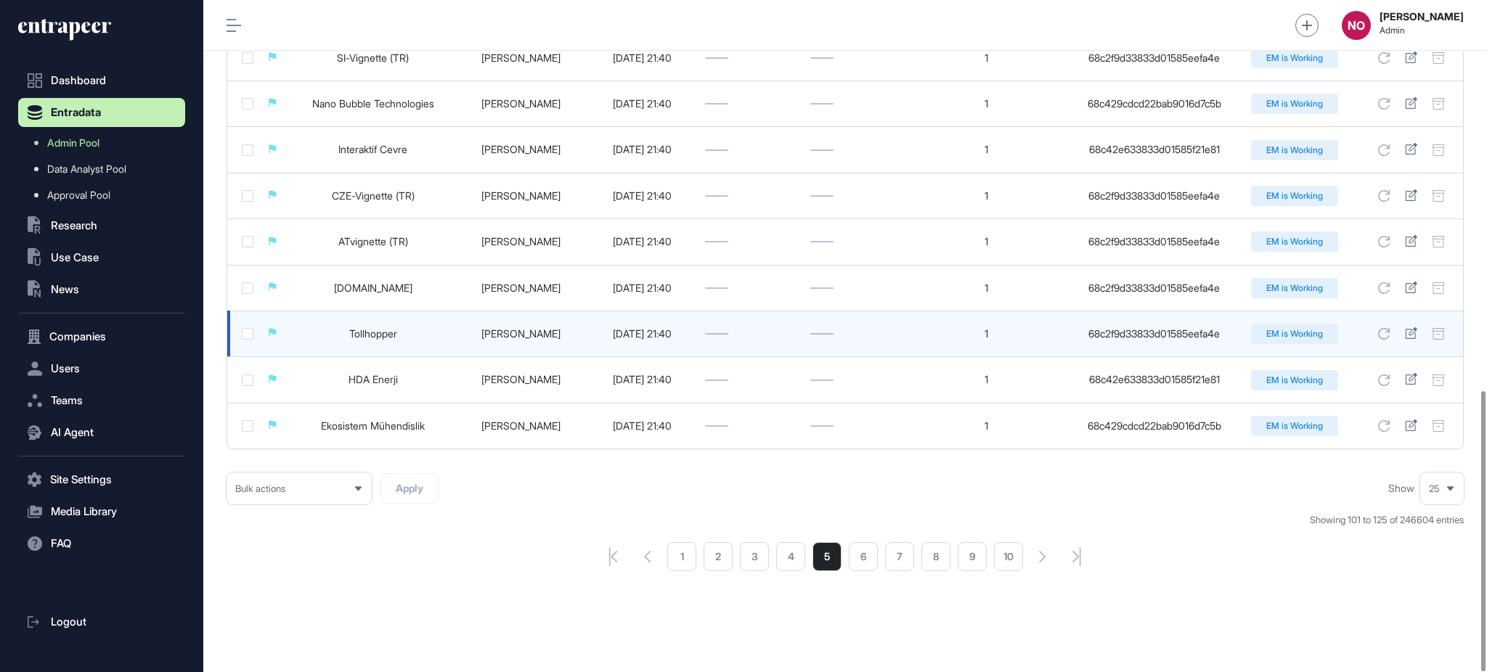
scroll to position [936, 0]
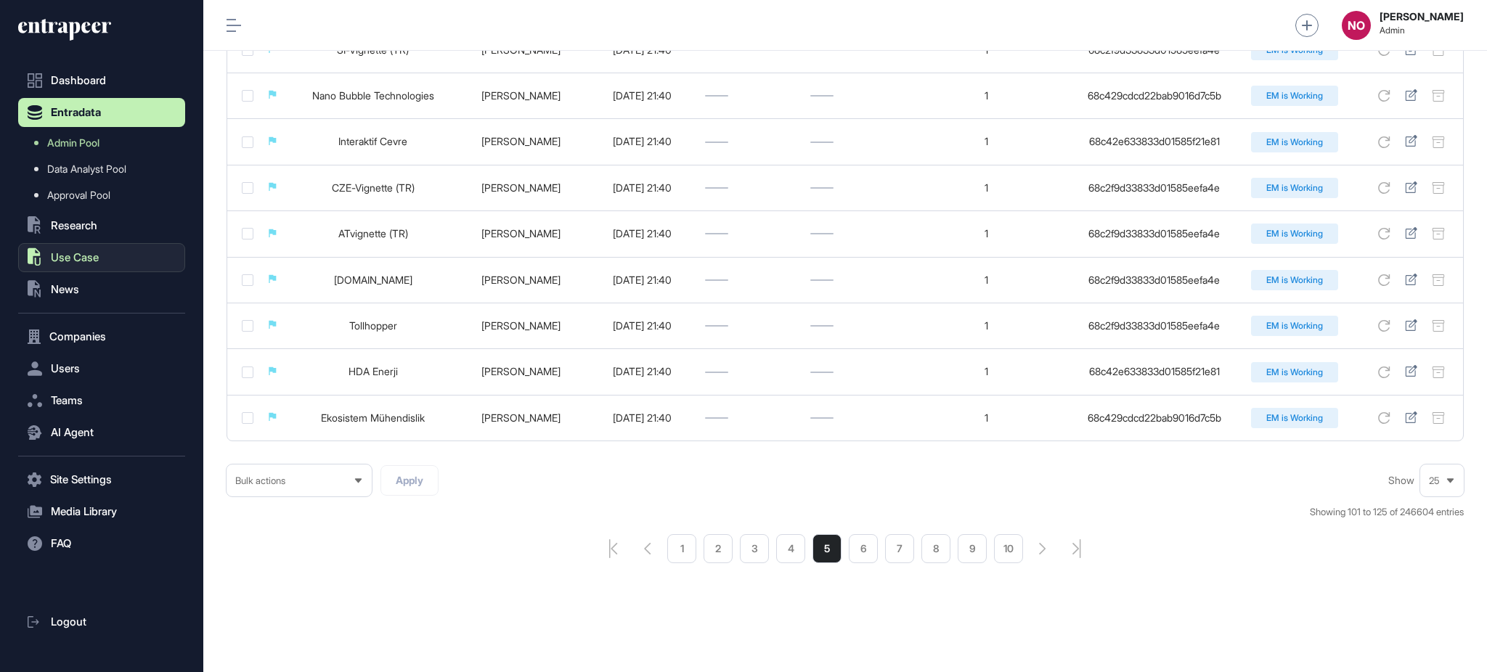
click at [65, 260] on span "Use Case" at bounding box center [75, 258] width 48 height 12
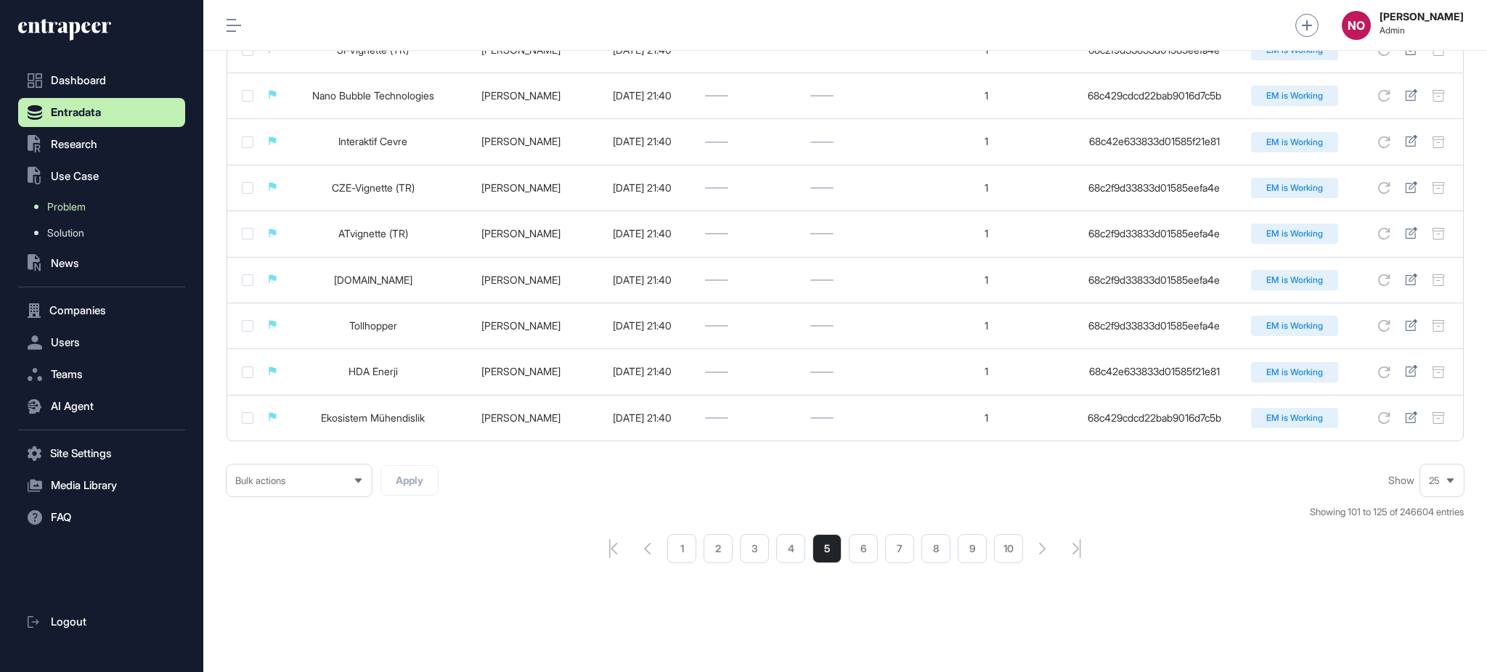
click at [82, 203] on span "Problem" at bounding box center [66, 207] width 38 height 12
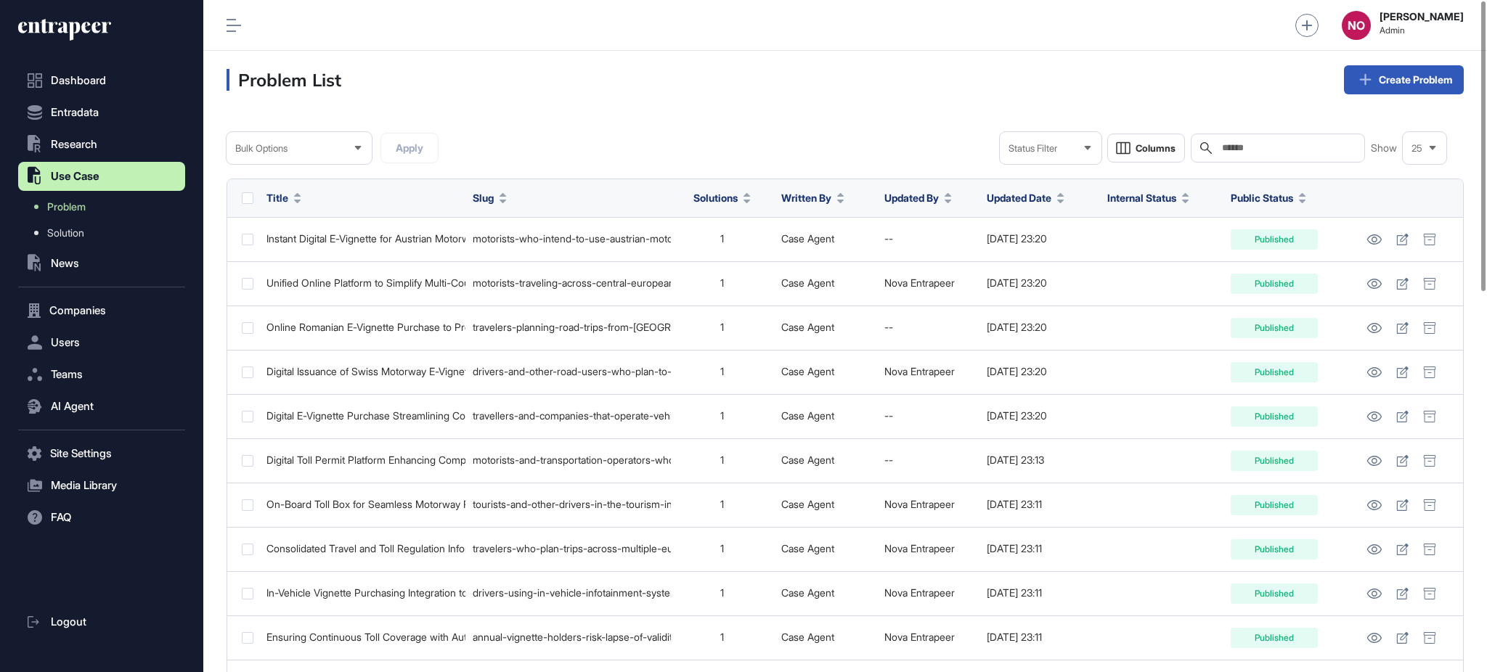
click at [885, 149] on div "Bulk Options Apply Status Filter Columns Search Show 25" at bounding box center [845, 148] width 1237 height 32
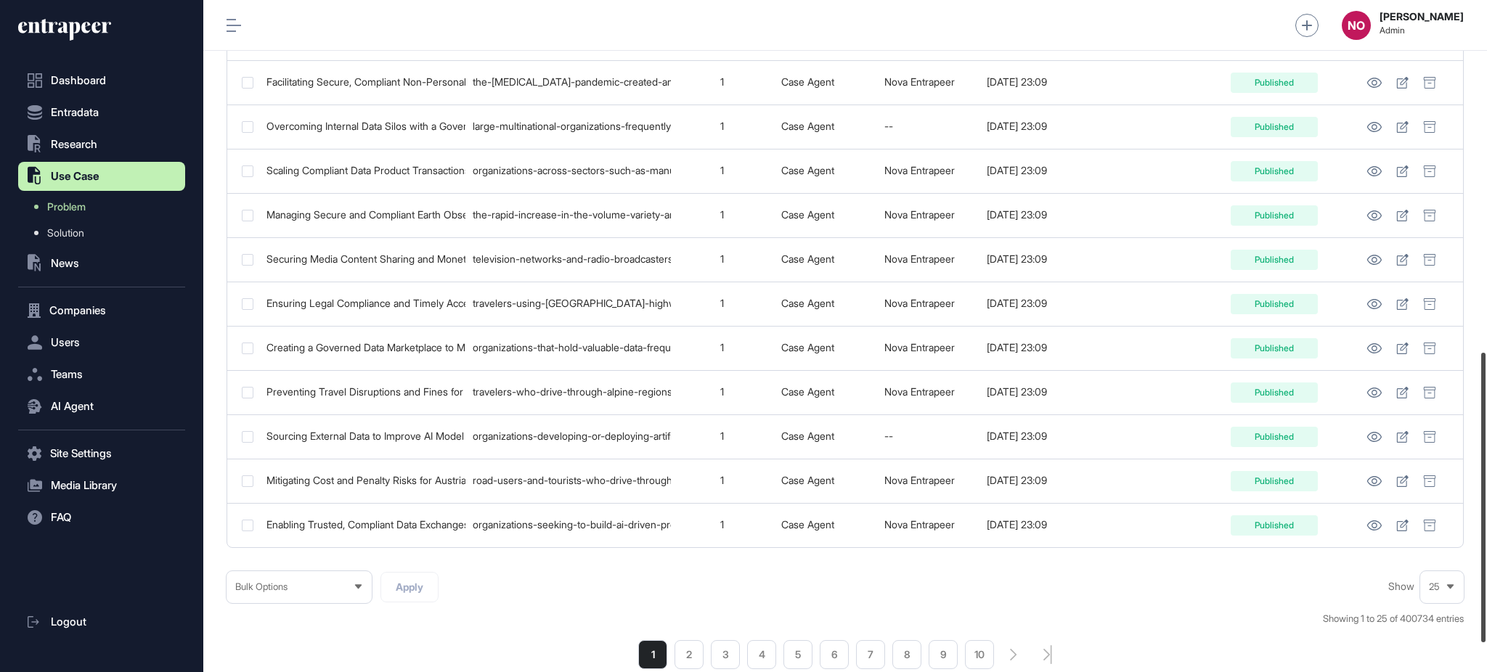
scroll to position [842, 0]
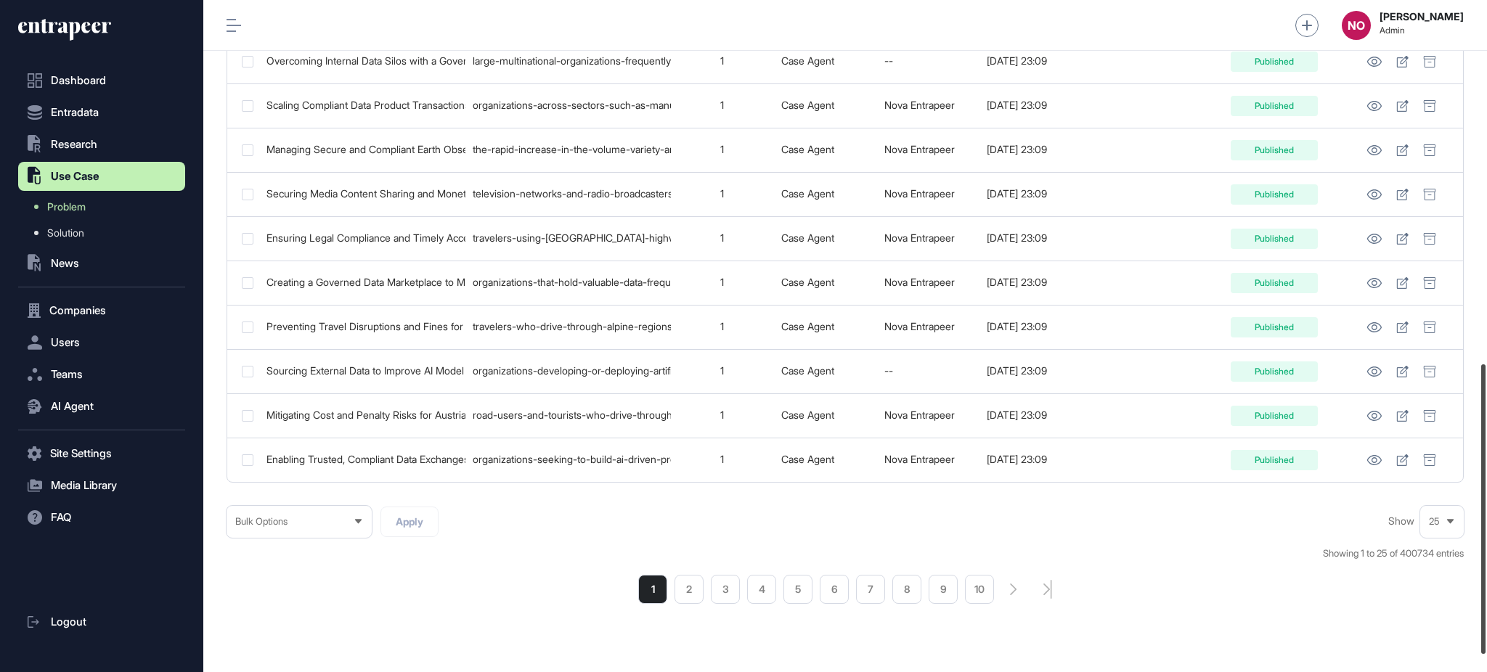
drag, startPoint x: 1485, startPoint y: 215, endPoint x: 1485, endPoint y: 578, distance: 363.0
click at [1485, 578] on div at bounding box center [1483, 509] width 4 height 290
click at [73, 260] on span "News" at bounding box center [65, 264] width 28 height 12
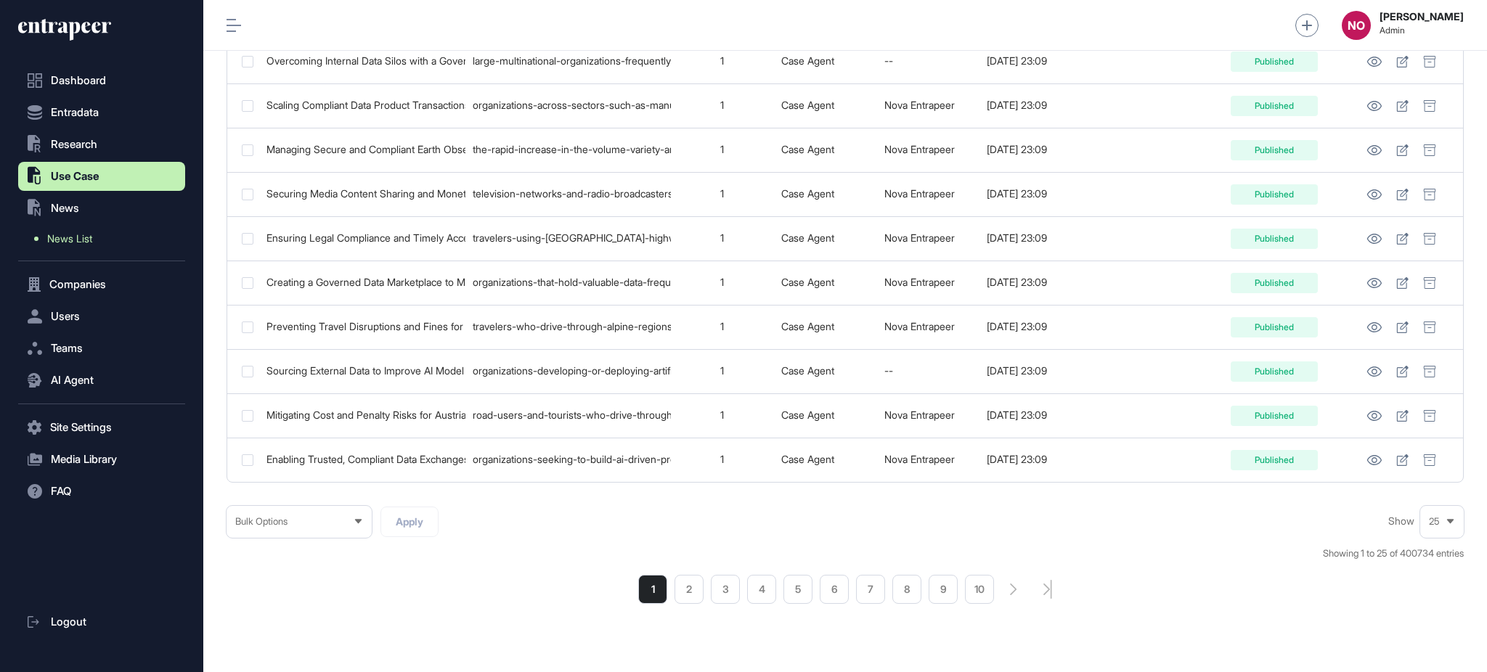
click at [94, 233] on link "News List" at bounding box center [105, 239] width 160 height 26
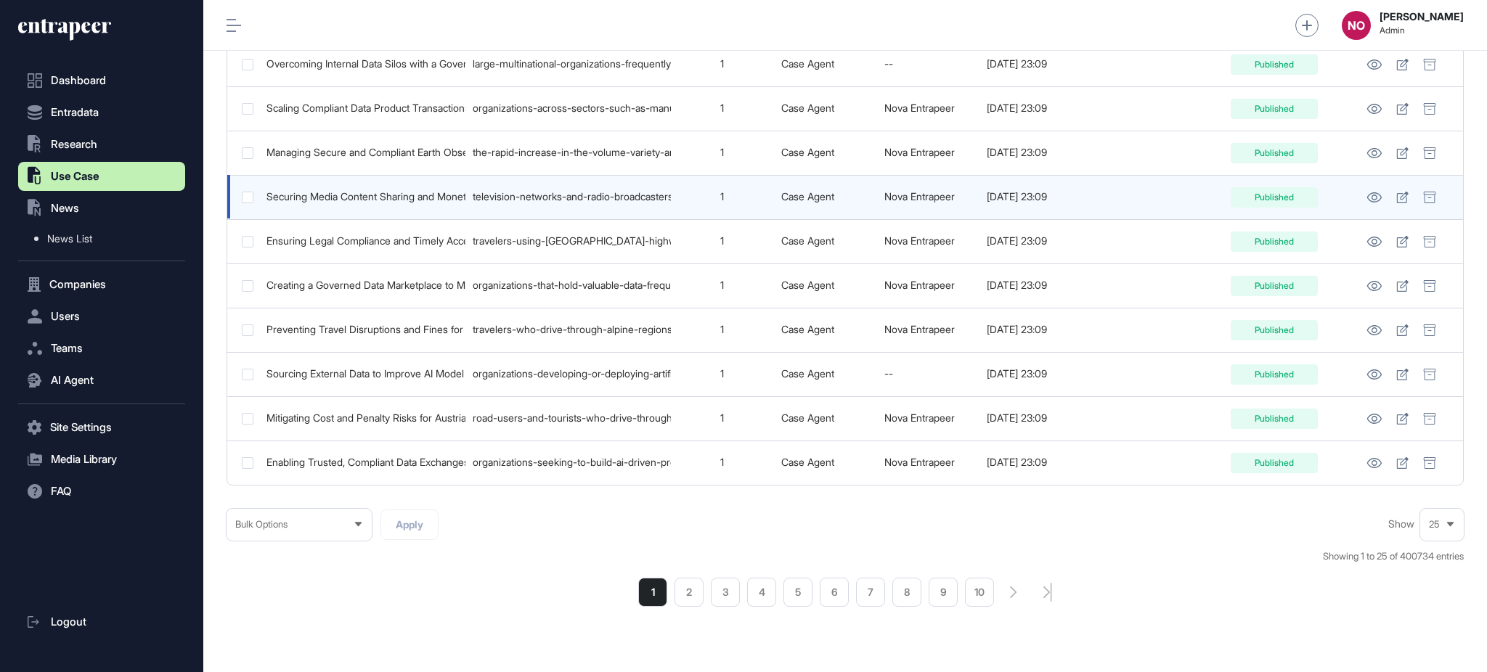
scroll to position [845, 0]
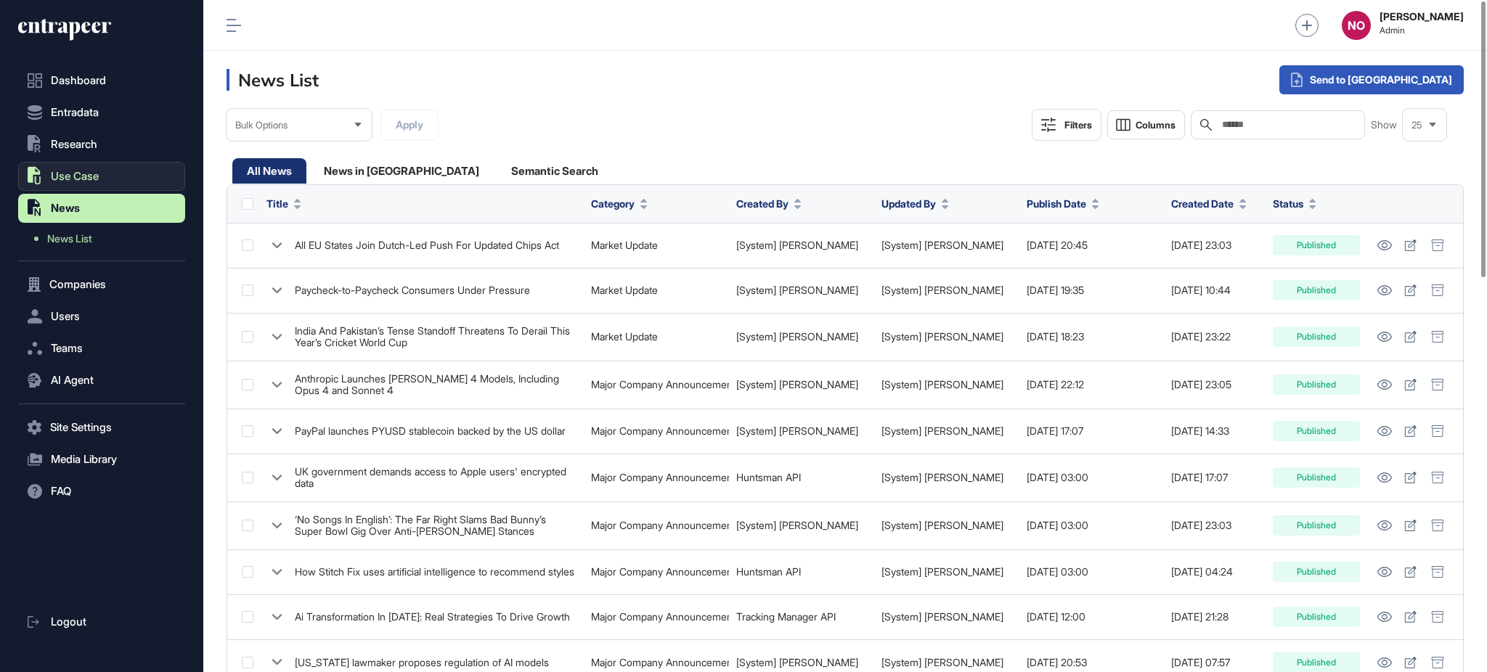
click at [102, 181] on button ".st0{fill:currentColor} Use Case" at bounding box center [101, 176] width 167 height 29
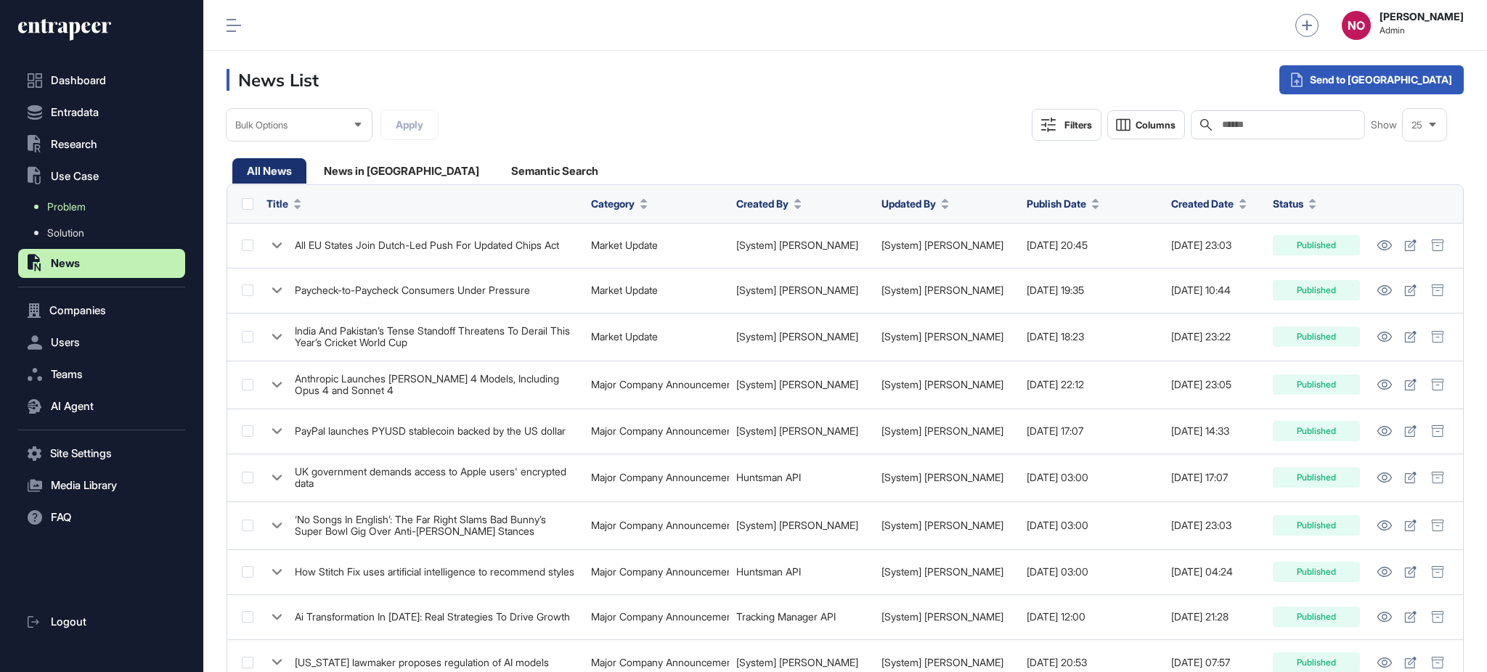
click at [91, 199] on link "Problem" at bounding box center [105, 207] width 160 height 26
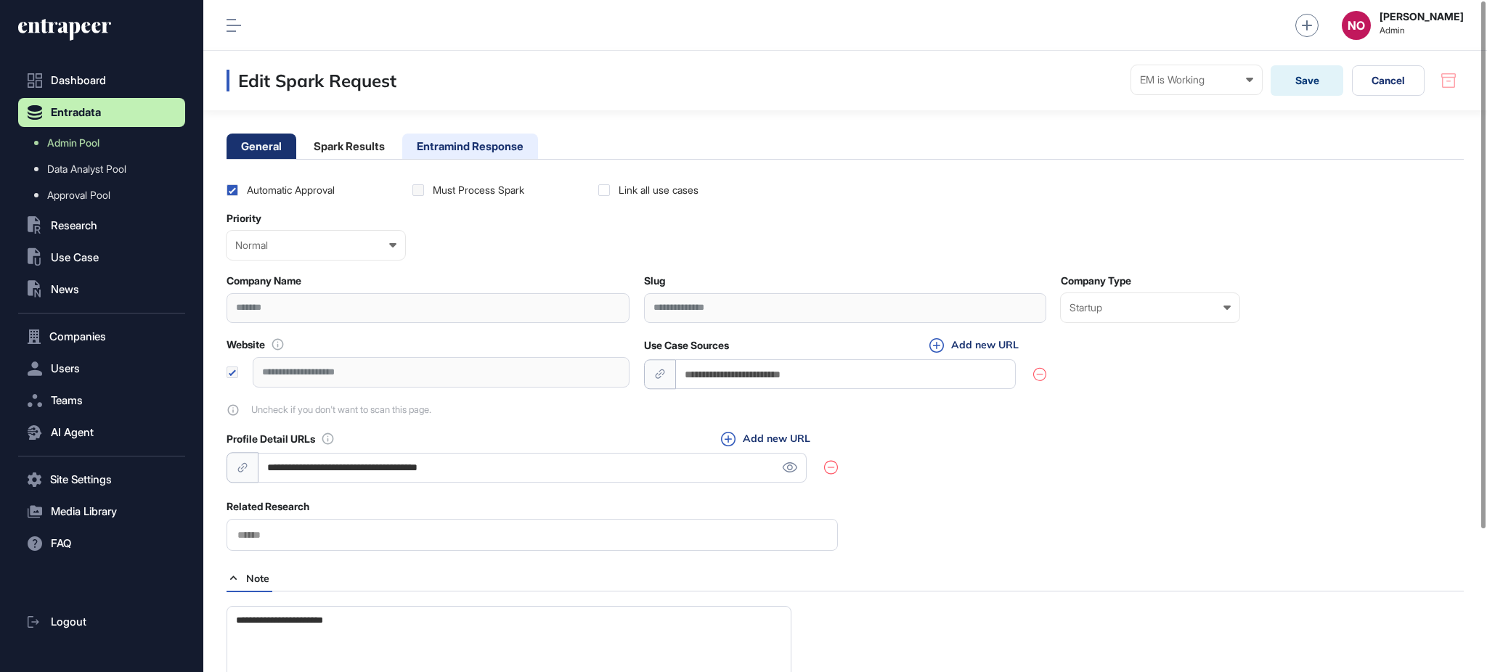
click at [489, 155] on li "Entramind Response" at bounding box center [470, 146] width 136 height 25
